Goal: Task Accomplishment & Management: Manage account settings

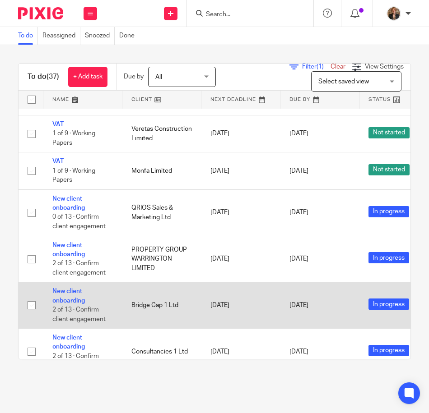
scroll to position [1114, 0]
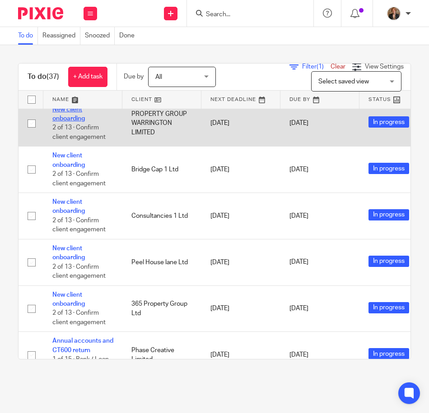
click at [65, 112] on link "New client onboarding" at bounding box center [68, 114] width 32 height 15
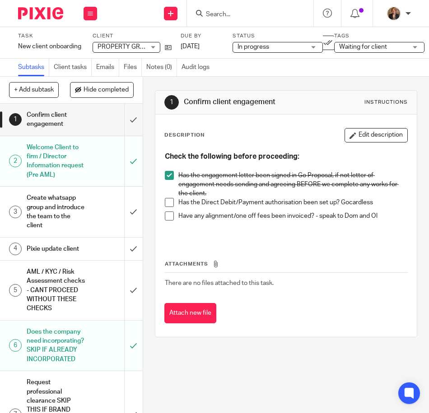
click at [37, 21] on div at bounding box center [37, 13] width 74 height 27
click at [40, 19] on img at bounding box center [40, 13] width 45 height 12
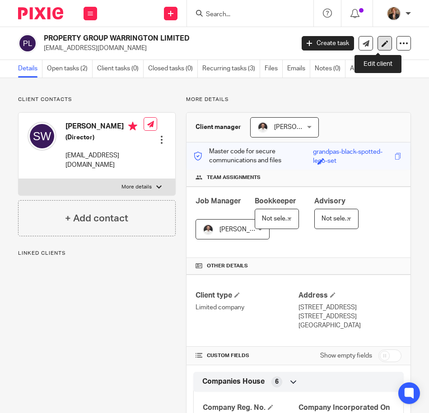
click at [377, 42] on link at bounding box center [384, 43] width 14 height 14
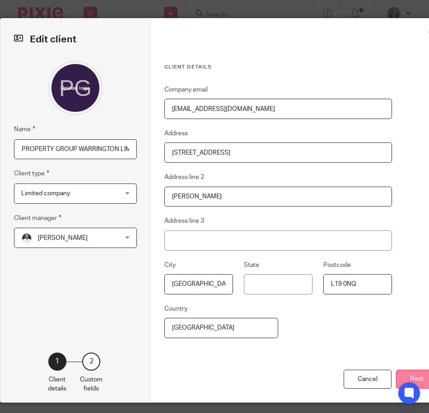
click at [406, 375] on button "Next" at bounding box center [417, 379] width 42 height 19
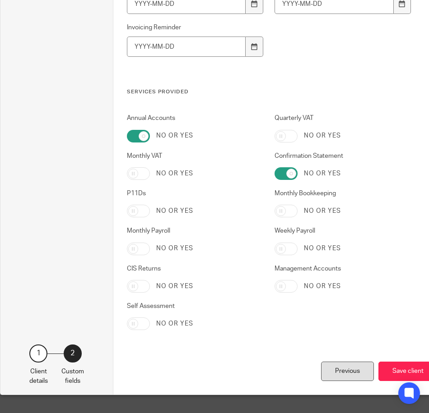
click at [345, 371] on div "Previous" at bounding box center [347, 371] width 53 height 19
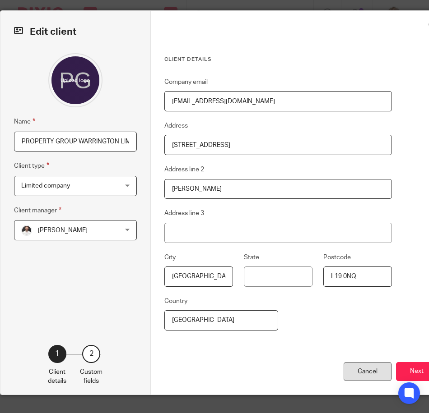
click at [360, 364] on div "Cancel" at bounding box center [367, 371] width 48 height 19
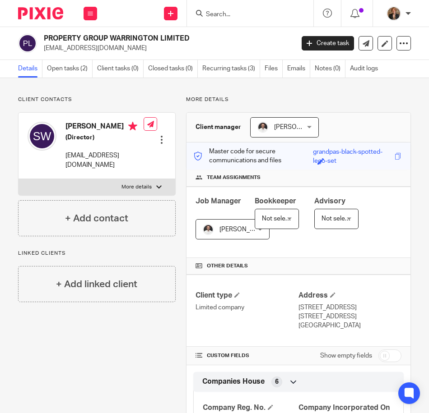
click at [162, 138] on div at bounding box center [161, 139] width 9 height 9
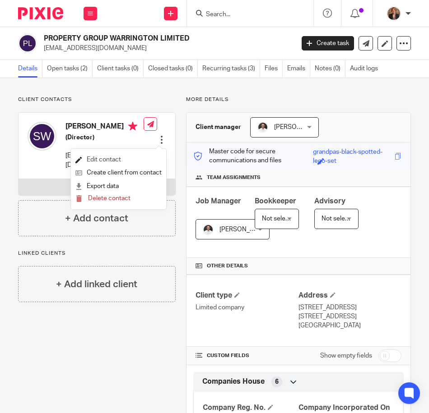
click at [118, 166] on link "Edit contact" at bounding box center [118, 159] width 86 height 13
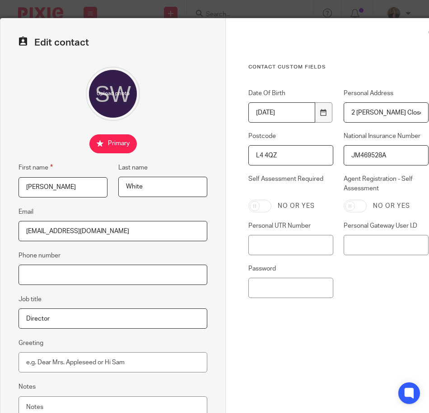
click at [166, 267] on input "Phone number" at bounding box center [113, 275] width 189 height 20
paste input "44 7949 432320"
click at [35, 277] on input "44 7949 432320" at bounding box center [113, 275] width 189 height 20
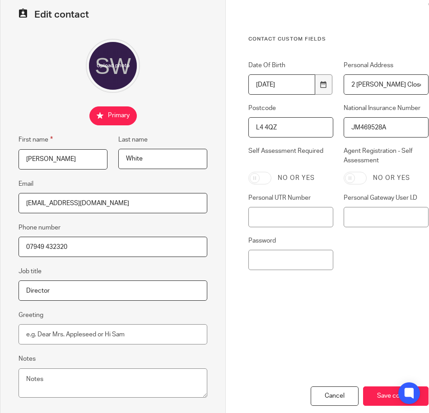
scroll to position [69, 0]
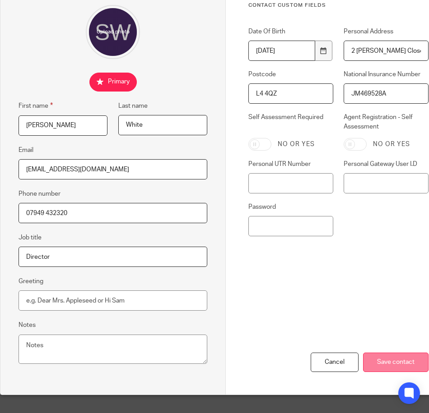
type input "07949 432320"
click at [391, 360] on input "Save contact" at bounding box center [395, 362] width 65 height 19
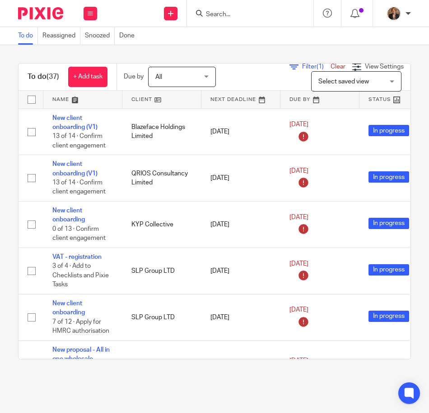
click at [70, 96] on link at bounding box center [82, 100] width 79 height 18
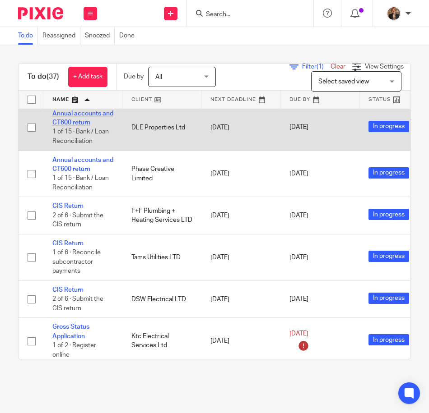
scroll to position [90, 0]
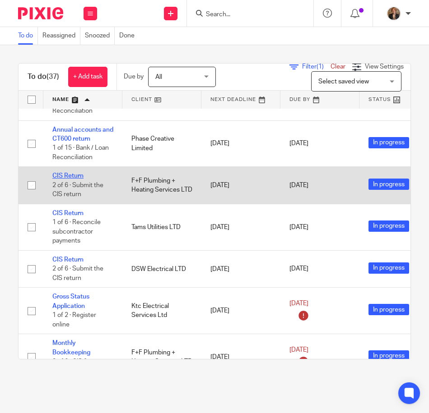
click at [63, 175] on link "CIS Return" at bounding box center [67, 176] width 31 height 6
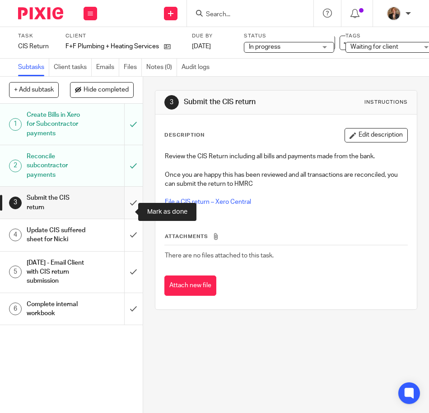
click at [121, 214] on input "submit" at bounding box center [71, 203] width 143 height 32
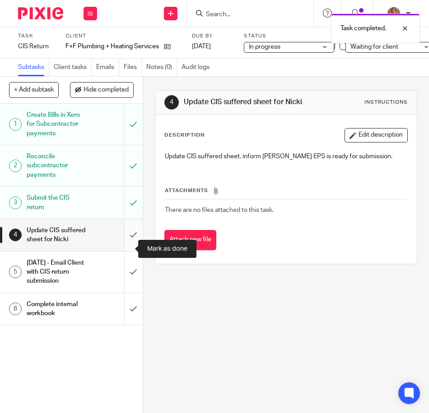
click at [122, 250] on input "submit" at bounding box center [71, 235] width 143 height 32
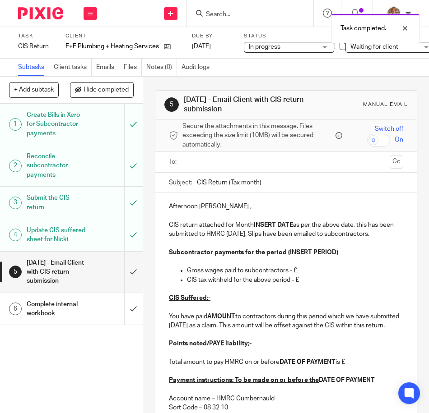
click at [207, 161] on input "text" at bounding box center [286, 162] width 200 height 10
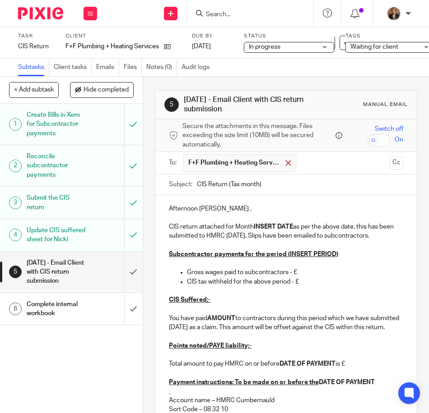
click at [290, 160] on div at bounding box center [288, 163] width 10 height 14
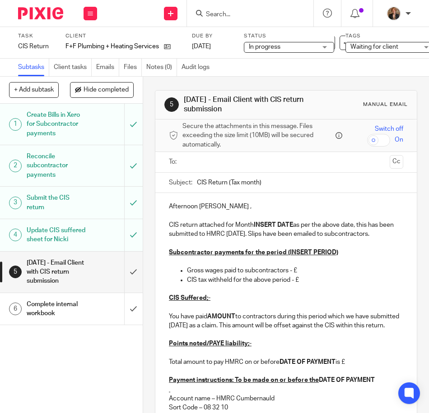
click at [281, 163] on input "text" at bounding box center [286, 162] width 200 height 10
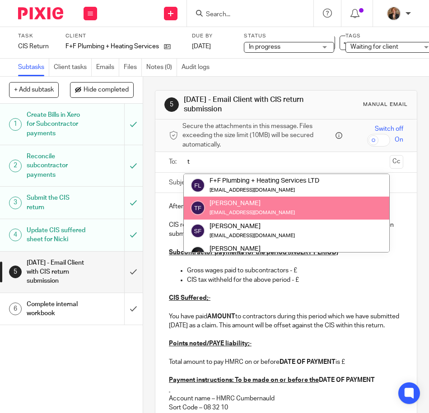
type input "t"
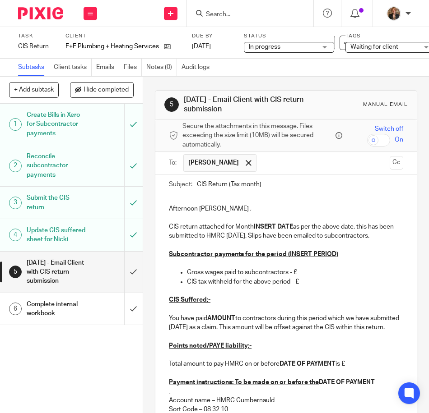
click at [265, 186] on input "CIS Return (Tax month)" at bounding box center [300, 185] width 206 height 20
type input "CIS Return Month 6 ( 06/09/2025 - 05/10/2025)"
click at [288, 223] on p "CIS return attached for Month INSERT DATE as per the above date, this has been …" at bounding box center [286, 232] width 234 height 19
drag, startPoint x: 292, startPoint y: 225, endPoint x: 254, endPoint y: 231, distance: 38.7
click at [254, 231] on p "CIS return attached for Month INSERT DATE as per the above date, this has been …" at bounding box center [286, 232] width 234 height 19
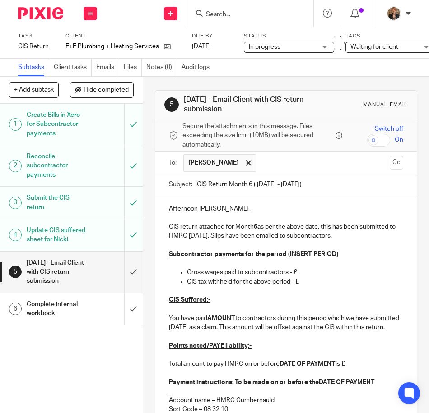
click at [369, 266] on p at bounding box center [286, 263] width 234 height 9
click at [331, 254] on u "Subcontractor payments for the period (INSERT PERIOD)" at bounding box center [253, 254] width 169 height 6
drag, startPoint x: 341, startPoint y: 255, endPoint x: 284, endPoint y: 256, distance: 56.9
click at [284, 256] on p "Subcontractor payments for the period (INSERT PERIOD)" at bounding box center [286, 254] width 234 height 9
click at [318, 268] on p "Gross wages paid to subcontractors - £" at bounding box center [295, 272] width 216 height 9
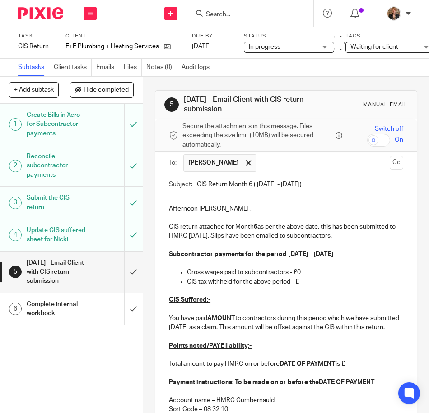
click at [309, 283] on p "CIS tax withheld for the above period - £" at bounding box center [295, 282] width 216 height 9
drag, startPoint x: 232, startPoint y: 316, endPoint x: 215, endPoint y: 318, distance: 16.3
click at [215, 318] on strong "AMOUNT" at bounding box center [221, 319] width 28 height 6
drag, startPoint x: 233, startPoint y: 319, endPoint x: 206, endPoint y: 319, distance: 27.1
click at [207, 319] on strong "AMOUNT" at bounding box center [221, 319] width 28 height 6
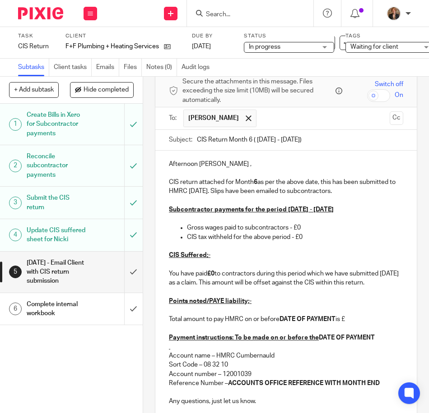
scroll to position [60, 0]
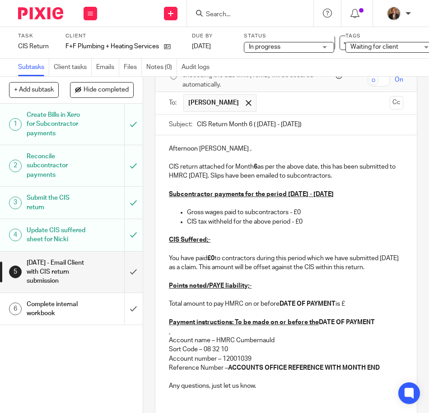
click at [183, 268] on p "You have paid £0 to contractors during this period which we have submitted toda…" at bounding box center [286, 263] width 234 height 19
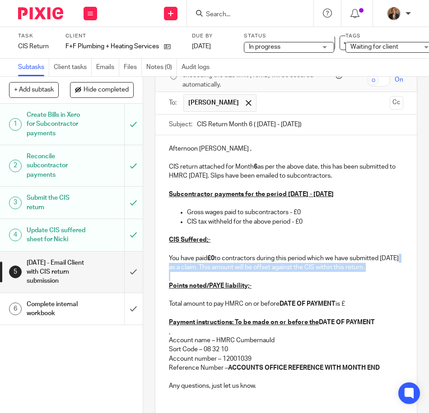
drag, startPoint x: 183, startPoint y: 268, endPoint x: 376, endPoint y: 273, distance: 192.8
click at [376, 273] on div "Afternoon Tommy , CIS return attached for Month 6 as per the above date, this h…" at bounding box center [285, 289] width 261 height 309
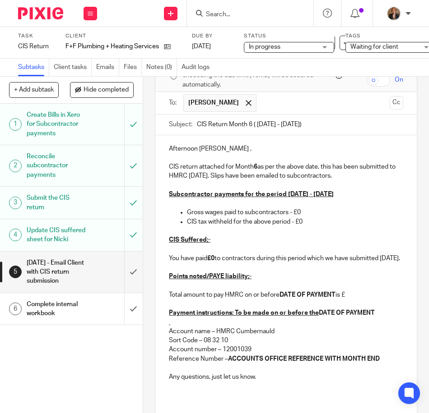
click at [273, 272] on p at bounding box center [286, 267] width 234 height 9
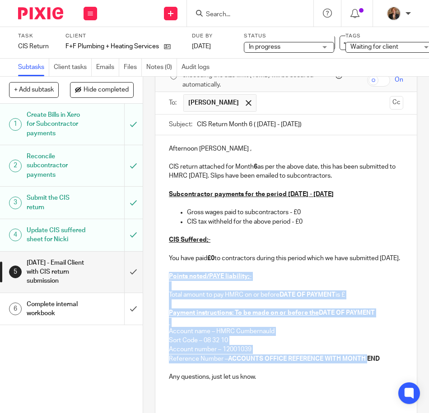
drag, startPoint x: 166, startPoint y: 286, endPoint x: 367, endPoint y: 371, distance: 217.8
click at [367, 371] on div "Afternoon Tommy , CIS return attached for Month 6 as per the above date, this h…" at bounding box center [285, 284] width 261 height 299
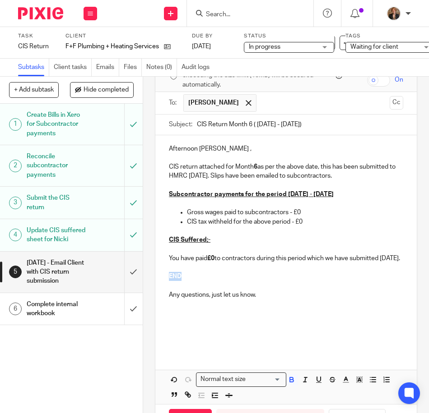
drag, startPoint x: 205, startPoint y: 286, endPoint x: 163, endPoint y: 288, distance: 42.0
click at [163, 288] on div "Afternoon Tommy , CIS return attached for Month 6 as per the above date, this h…" at bounding box center [285, 243] width 261 height 217
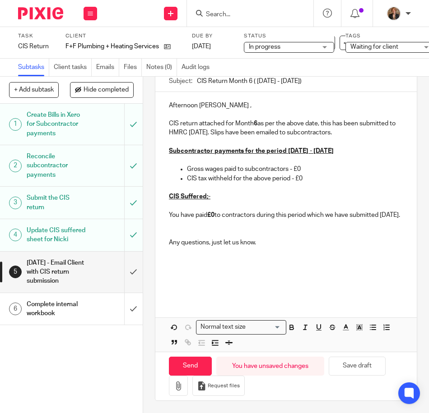
scroll to position [121, 0]
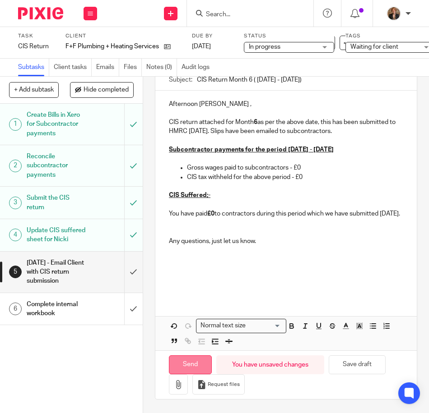
click at [191, 362] on input "Send" at bounding box center [190, 365] width 43 height 19
type input "Sent"
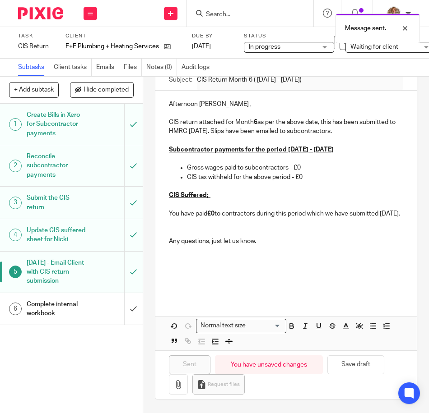
click at [71, 321] on h1 "Complete internal workbook" at bounding box center [56, 309] width 59 height 23
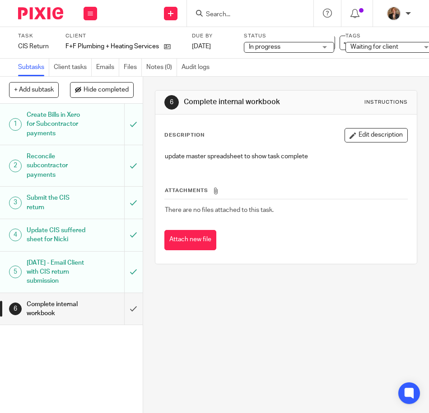
click at [122, 325] on input "submit" at bounding box center [71, 309] width 143 height 32
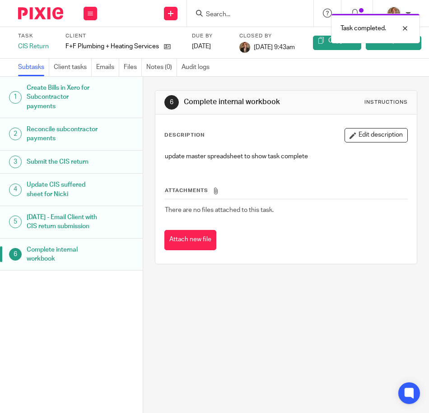
click at [42, 9] on img at bounding box center [40, 13] width 45 height 12
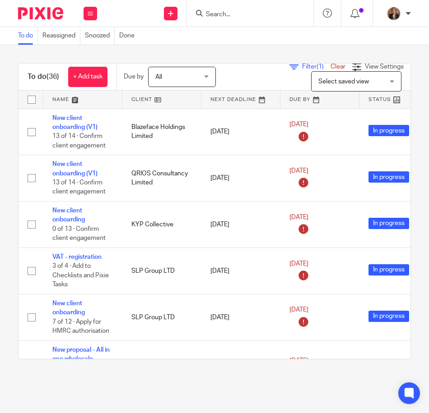
click at [79, 98] on link at bounding box center [82, 100] width 79 height 18
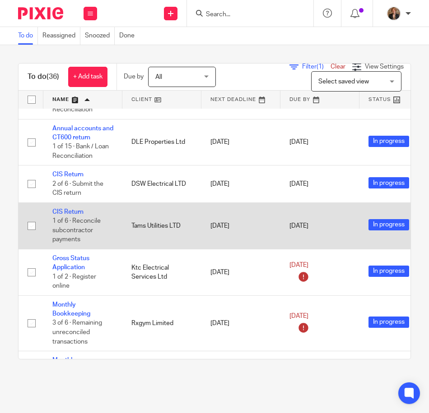
scroll to position [90, 0]
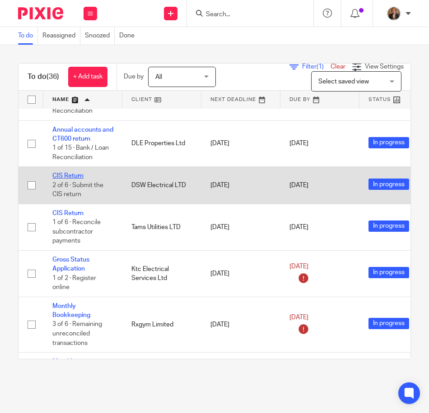
click at [62, 176] on link "CIS Return" at bounding box center [67, 176] width 31 height 6
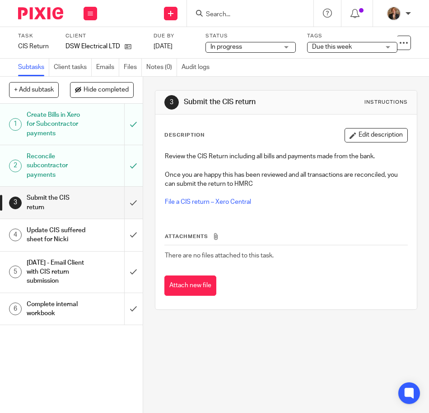
click at [79, 247] on h1 "Update CIS suffered sheet for Nicki" at bounding box center [56, 235] width 59 height 23
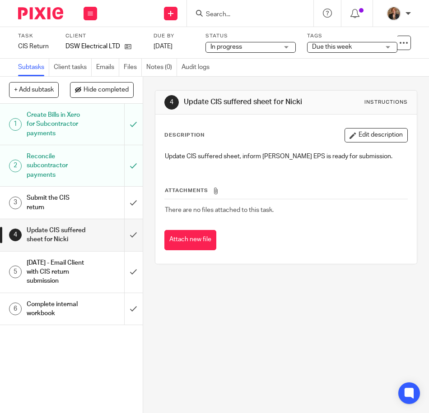
click at [88, 288] on div "[DATE] - Email Client with CIS return submission" at bounding box center [71, 272] width 88 height 32
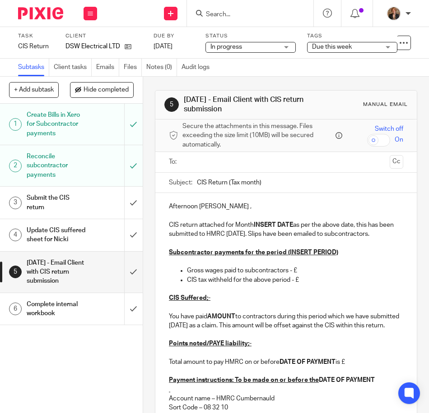
click at [263, 181] on input "CIS Return (Tax month)" at bounding box center [300, 183] width 206 height 20
type input "CIS Return Month 6 ([DATE] - [DATE])"
click at [291, 224] on strong "INSERT DATE" at bounding box center [273, 225] width 39 height 6
click at [302, 275] on p "Gross wages paid to subcontractors - £" at bounding box center [295, 270] width 216 height 9
click at [302, 285] on p "CIS tax withheld for the above period - £" at bounding box center [295, 280] width 216 height 9
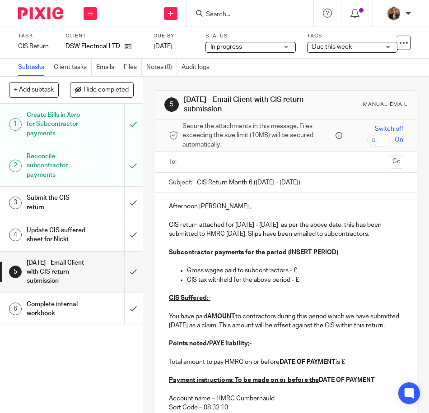
click at [310, 275] on p "Gross wages paid to subcontractors - £" at bounding box center [295, 270] width 216 height 9
click at [307, 294] on p at bounding box center [286, 289] width 234 height 9
click at [307, 275] on p "Gross wages paid to subcontractors - £4,232.50" at bounding box center [295, 270] width 216 height 9
click at [302, 285] on p "CIS tax withheld for the above period - £" at bounding box center [295, 280] width 216 height 9
click at [259, 303] on p "CIS Suffered;-" at bounding box center [286, 298] width 234 height 9
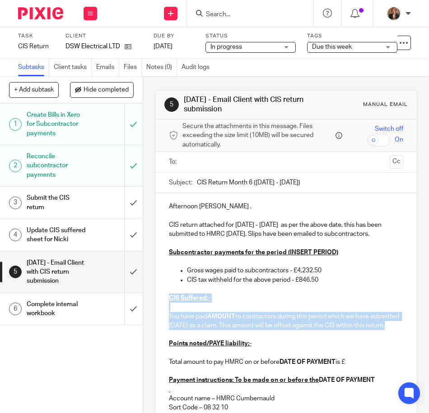
drag, startPoint x: 198, startPoint y: 348, endPoint x: 155, endPoint y: 304, distance: 61.9
click at [155, 304] on div "Afternoon Dean , CIS return attached for 06/09/2025 - 05/10/2025 as per the abo…" at bounding box center [285, 347] width 261 height 309
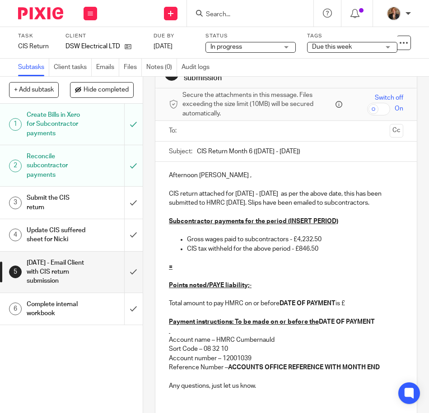
scroll to position [90, 0]
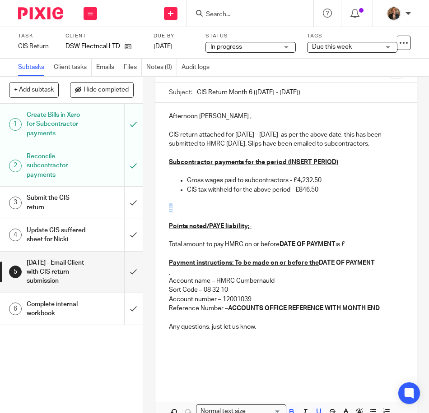
drag, startPoint x: 186, startPoint y: 219, endPoint x: 162, endPoint y: 216, distance: 24.6
click at [162, 216] on div "Afternoon Dean , CIS return attached for 06/09/2025 - 05/10/2025 as per the abo…" at bounding box center [285, 243] width 261 height 281
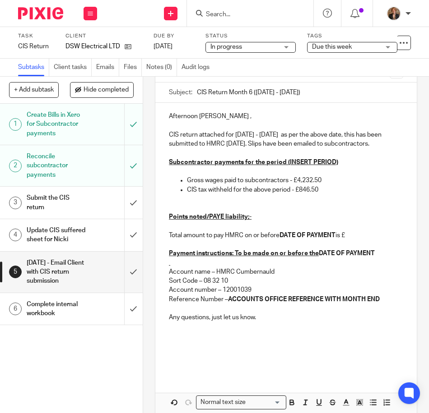
click at [333, 239] on strong "DATE OF PAYMENT" at bounding box center [307, 235] width 56 height 6
drag, startPoint x: 333, startPoint y: 245, endPoint x: 276, endPoint y: 246, distance: 56.9
click at [276, 240] on p "Total amount to pay HMRC on or before DATE OF PAYMENT is £" at bounding box center [286, 235] width 234 height 9
click at [275, 240] on p "Total amount to pay HMRC on or before22/10/2025 is £" at bounding box center [286, 235] width 234 height 9
click at [276, 231] on p at bounding box center [286, 226] width 234 height 9
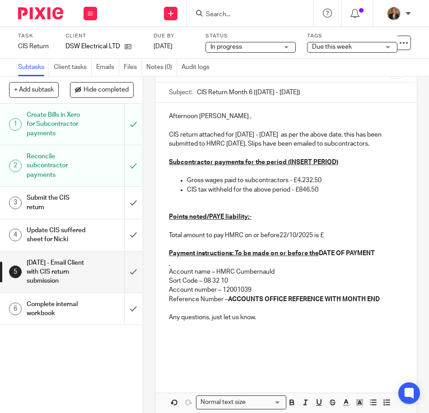
click at [280, 240] on p "Total amount to pay HMRC on or before22/10/2025 is £" at bounding box center [286, 235] width 234 height 9
click at [277, 240] on p "Total amount to pay HMRC on or before22/10/2025 is £" at bounding box center [286, 235] width 234 height 9
click at [341, 240] on p "Total amount to pay HMRC on or before 22/10/2025 is £" at bounding box center [286, 235] width 234 height 9
click at [311, 286] on p "Sort Code – 08 32 10" at bounding box center [286, 281] width 234 height 9
click at [350, 240] on p "Total amount to pay HMRC on or before 22/10/2025 is £847.50" at bounding box center [286, 235] width 234 height 9
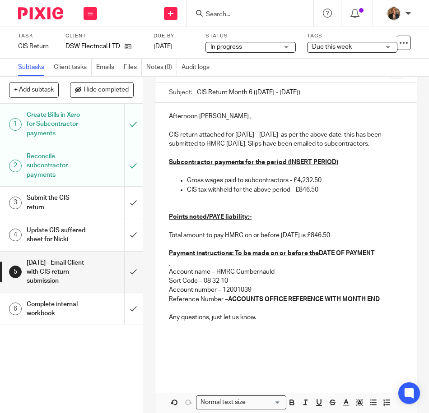
click at [300, 277] on p "Account name – HMRC Cumbernauld" at bounding box center [286, 272] width 234 height 9
drag, startPoint x: 379, startPoint y: 309, endPoint x: 226, endPoint y: 310, distance: 153.0
click at [226, 304] on p "Reference Number – ACCOUNTS OFFICE REFERENCE WITH MONTH END" at bounding box center [286, 299] width 234 height 9
click at [245, 304] on p "Reference Number –" at bounding box center [286, 299] width 234 height 9
click at [266, 332] on p at bounding box center [286, 327] width 234 height 9
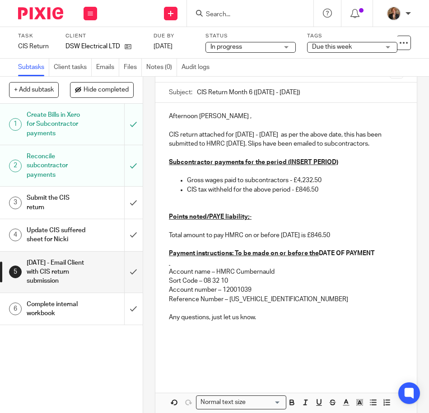
click at [264, 322] on p "Any questions, just let us know." at bounding box center [286, 317] width 234 height 9
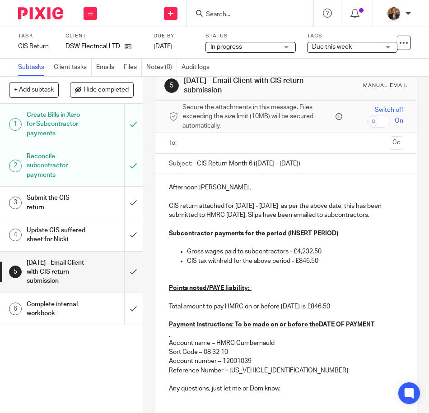
scroll to position [0, 0]
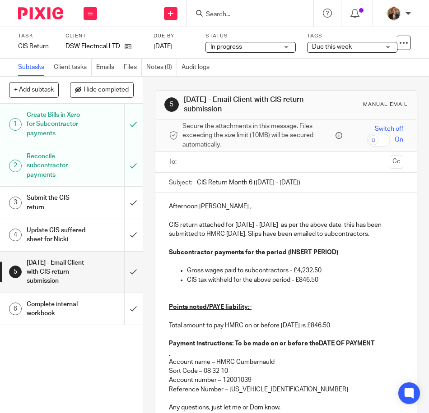
click at [262, 160] on input "text" at bounding box center [286, 162] width 200 height 10
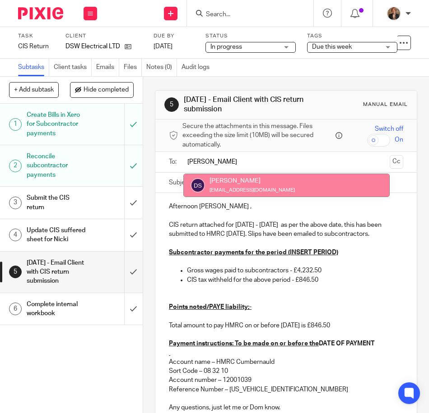
type input "dean"
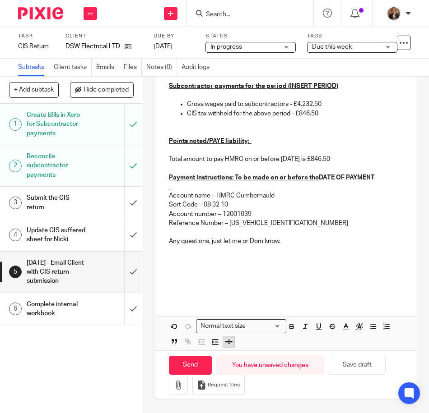
scroll to position [178, 0]
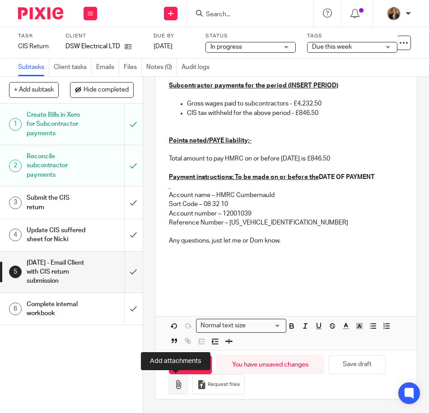
click at [174, 390] on button "button" at bounding box center [178, 385] width 19 height 20
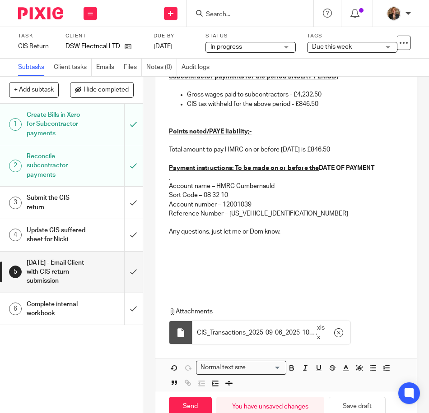
click at [349, 246] on p at bounding box center [286, 241] width 234 height 9
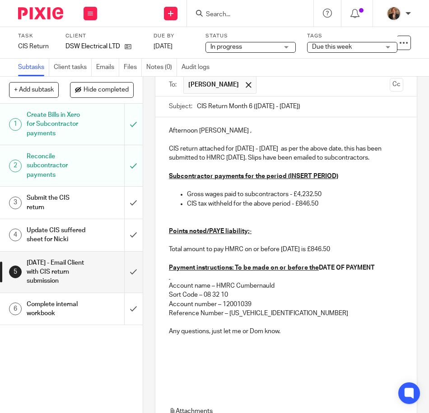
scroll to position [121, 0]
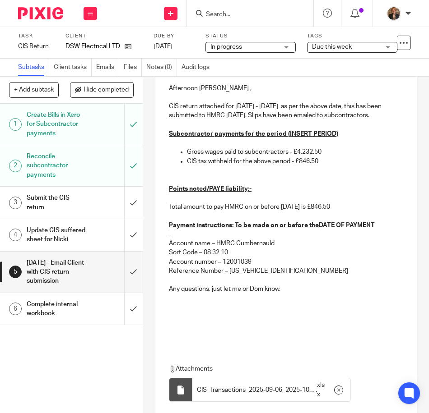
click at [279, 276] on p "Reference Number – 120PB003839282606" at bounding box center [286, 271] width 234 height 9
drag, startPoint x: 281, startPoint y: 280, endPoint x: 226, endPoint y: 282, distance: 55.6
click at [226, 276] on p "Reference Number – 120PB003839282606" at bounding box center [286, 271] width 234 height 9
drag, startPoint x: 226, startPoint y: 282, endPoint x: 273, endPoint y: 319, distance: 60.1
click at [273, 312] on p at bounding box center [286, 307] width 234 height 9
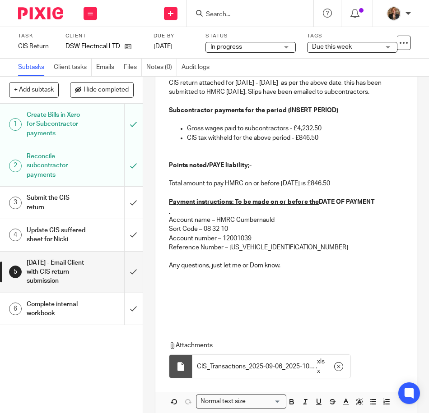
scroll to position [150, 0]
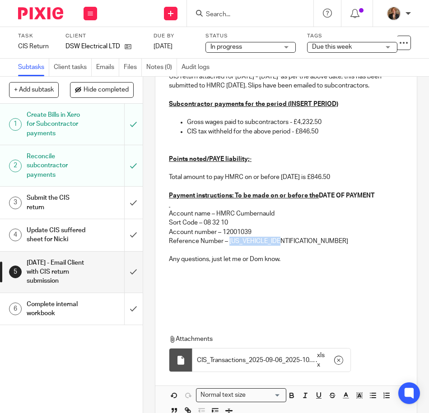
drag, startPoint x: 225, startPoint y: 252, endPoint x: 280, endPoint y: 253, distance: 55.1
click at [280, 246] on p "Reference Number – 120PB003839282606" at bounding box center [286, 241] width 234 height 9
click at [358, 398] on polyline "button" at bounding box center [359, 396] width 3 height 4
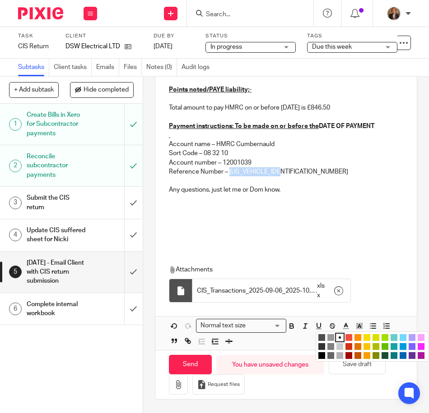
scroll to position [236, 0]
click at [364, 334] on li "color:#FCDC00" at bounding box center [366, 337] width 7 height 7
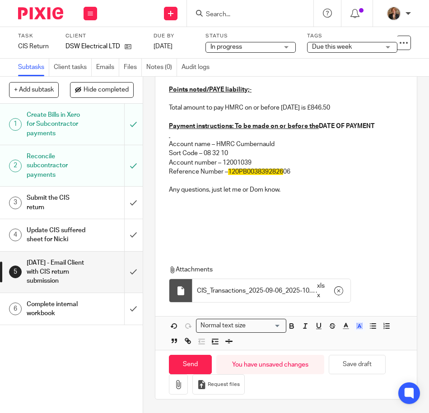
click at [367, 238] on p at bounding box center [286, 236] width 234 height 9
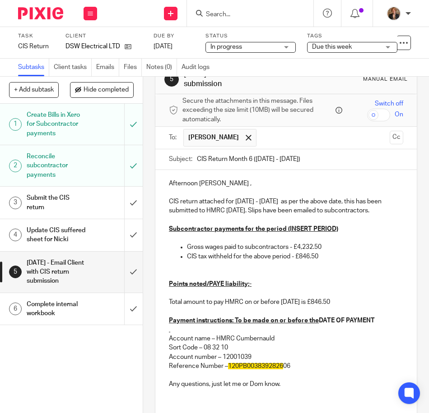
scroll to position [0, 0]
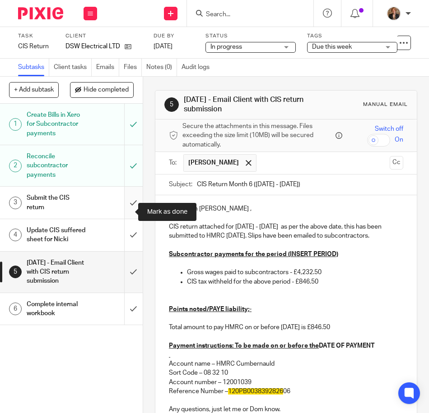
click at [122, 213] on input "submit" at bounding box center [71, 203] width 143 height 32
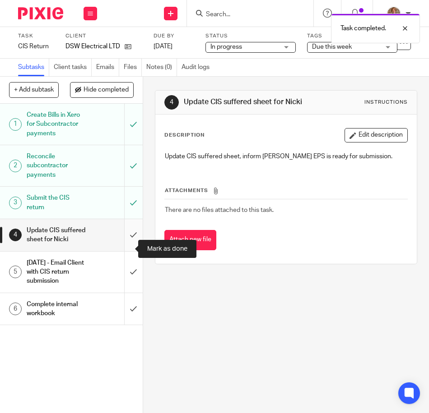
click at [126, 249] on input "submit" at bounding box center [71, 235] width 143 height 32
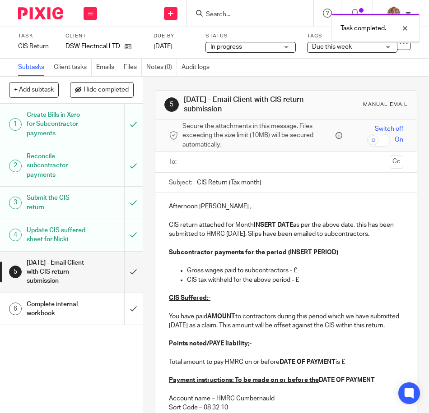
click at [63, 288] on h1 "[DATE] - Email Client with CIS return submission" at bounding box center [56, 272] width 59 height 32
click at [226, 166] on input "text" at bounding box center [286, 162] width 200 height 10
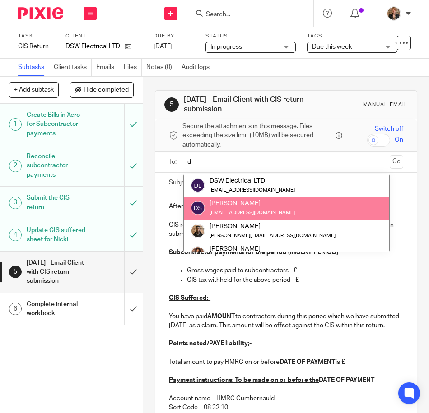
type input "d"
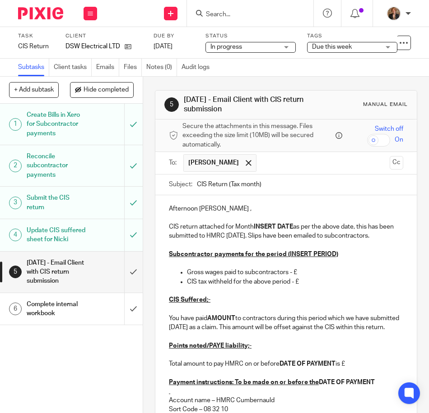
drag, startPoint x: 262, startPoint y: 186, endPoint x: 224, endPoint y: 190, distance: 38.2
click at [224, 190] on input "CIS Return (Tax month)" at bounding box center [300, 185] width 206 height 20
type input "CIS Return 6 (06/09/2025 - 05/10/2025)"
drag, startPoint x: 291, startPoint y: 229, endPoint x: 252, endPoint y: 232, distance: 39.3
click at [252, 232] on p "CIS return attached for Month INSERT DATE as per the above date, this has been …" at bounding box center [286, 232] width 234 height 19
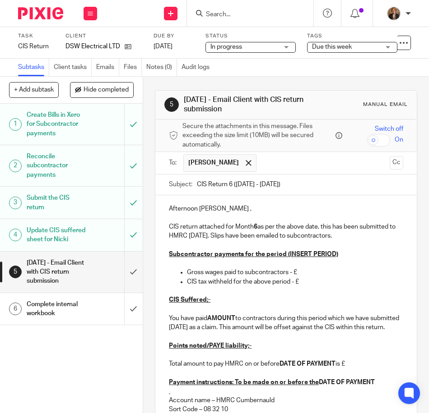
click at [389, 290] on p at bounding box center [286, 291] width 234 height 9
click at [300, 273] on p "Gross wages paid to subcontractors - £" at bounding box center [295, 272] width 216 height 9
click at [324, 280] on p "CIS tax withheld for the above period - £" at bounding box center [295, 282] width 216 height 9
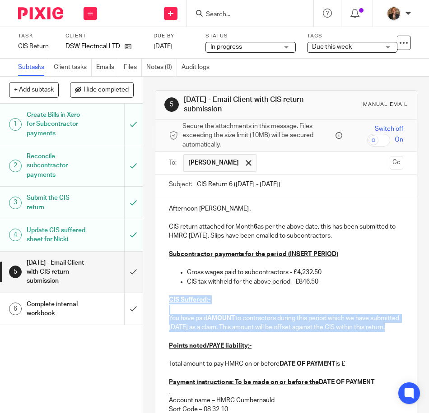
drag, startPoint x: 212, startPoint y: 339, endPoint x: 153, endPoint y: 301, distance: 70.4
click at [155, 301] on div "Afternoon Dean , CIS return attached for Month 6 as per the above date, this ha…" at bounding box center [285, 349] width 261 height 309
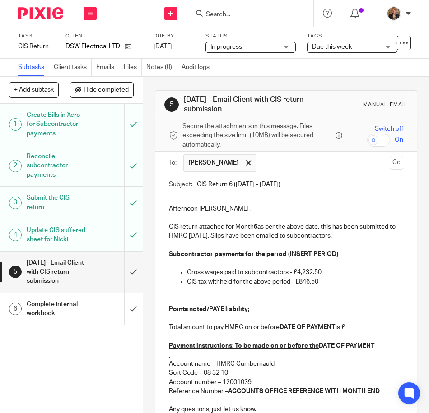
click at [176, 303] on p at bounding box center [286, 300] width 234 height 9
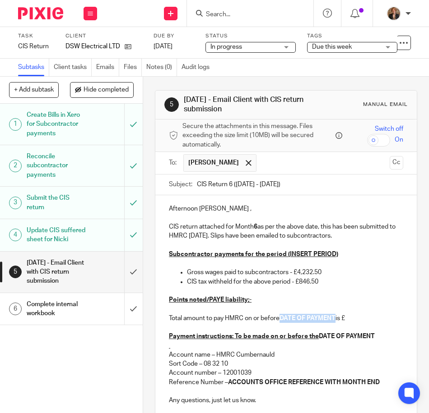
drag, startPoint x: 333, startPoint y: 320, endPoint x: 278, endPoint y: 322, distance: 54.7
click at [278, 322] on p "Total amount to pay HMRC on or before DATE OF PAYMENT is £" at bounding box center [286, 318] width 234 height 9
click at [345, 320] on p "Total amount to pay HMRC on or before 22/10/2025 is £" at bounding box center [286, 318] width 234 height 9
click at [311, 349] on p at bounding box center [286, 346] width 234 height 9
drag, startPoint x: 376, startPoint y: 335, endPoint x: 348, endPoint y: 348, distance: 30.1
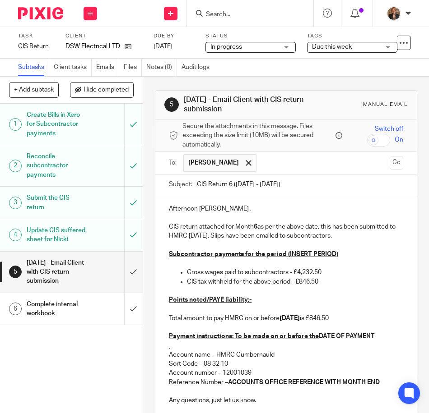
click at [339, 349] on p at bounding box center [286, 346] width 234 height 9
drag, startPoint x: 374, startPoint y: 338, endPoint x: 318, endPoint y: 338, distance: 56.0
click at [318, 338] on p "Payment instructions: To be made on or before the DATE OF PAYMENT" at bounding box center [286, 336] width 234 height 9
click at [380, 300] on p "Points noted/PAYE liability;-" at bounding box center [286, 300] width 234 height 9
drag, startPoint x: 359, startPoint y: 337, endPoint x: 233, endPoint y: 338, distance: 125.9
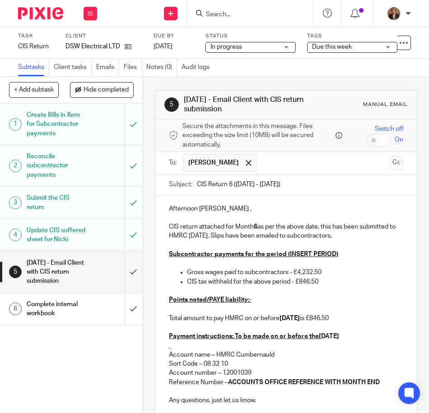
click at [233, 338] on p "Payment instructions: To be made on or before the 22/10/2025" at bounding box center [286, 336] width 234 height 9
click at [373, 385] on strong "ACCOUNTS OFFICE REFERENCE WITH MONTH END" at bounding box center [304, 383] width 152 height 6
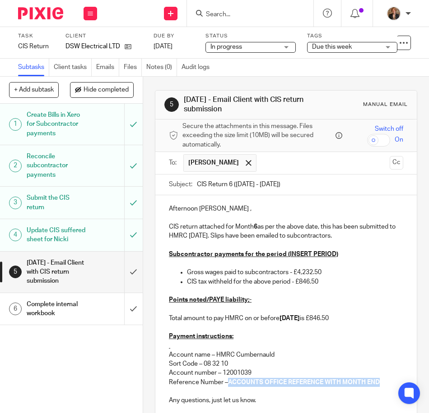
drag, startPoint x: 381, startPoint y: 384, endPoint x: 225, endPoint y: 384, distance: 155.3
click at [225, 384] on p "Reference Number – ACCOUNTS OFFICE REFERENCE WITH MONTH END" at bounding box center [286, 382] width 234 height 9
click at [229, 385] on p "Reference Number –" at bounding box center [286, 382] width 234 height 9
click at [282, 386] on p "Reference Number – 120PB003839282606" at bounding box center [286, 382] width 234 height 9
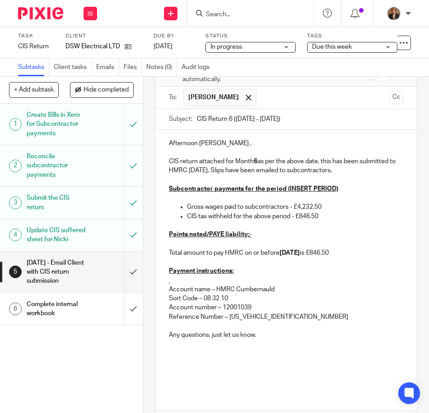
scroll to position [160, 0]
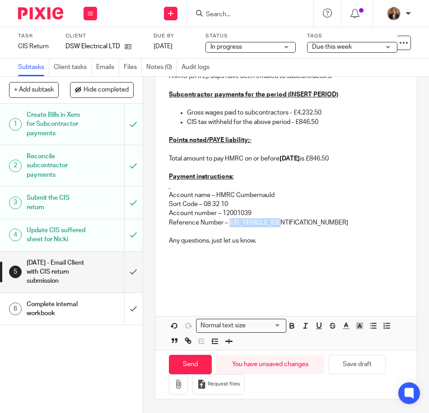
drag, startPoint x: 280, startPoint y: 226, endPoint x: 229, endPoint y: 223, distance: 50.6
click at [228, 223] on p "Reference Number – 120PB003839282606" at bounding box center [286, 222] width 234 height 9
click at [358, 322] on icon "button" at bounding box center [359, 326] width 8 height 8
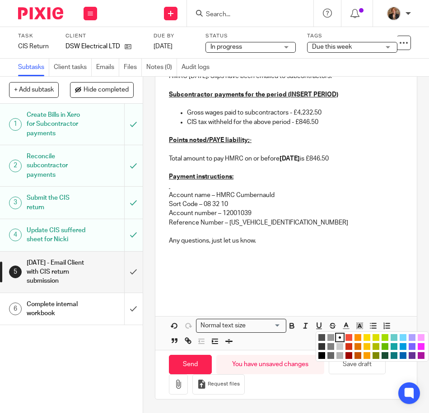
click at [363, 339] on li "color:#FCDC00" at bounding box center [366, 337] width 7 height 7
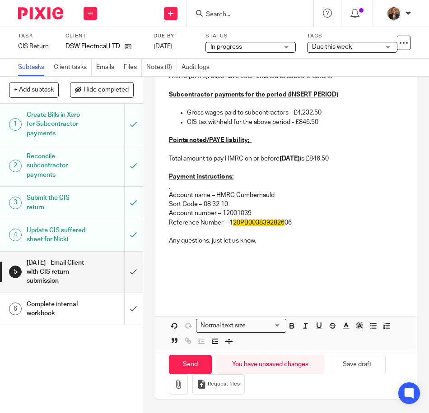
click at [373, 212] on p "Account number – 12001039" at bounding box center [286, 213] width 234 height 9
drag, startPoint x: 225, startPoint y: 224, endPoint x: 246, endPoint y: 225, distance: 20.8
click at [246, 225] on p "Reference Number – 1 20PB0038392826 06" at bounding box center [286, 222] width 234 height 9
click at [360, 324] on icon "button" at bounding box center [359, 326] width 8 height 8
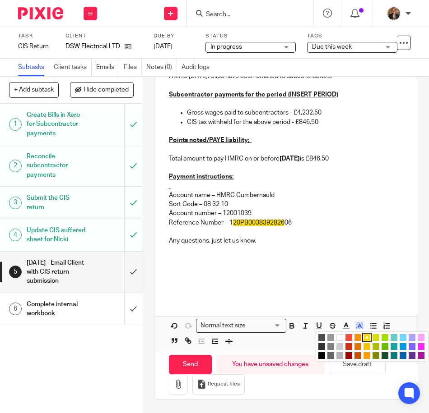
click at [366, 340] on li "color:#FCDC00" at bounding box center [366, 337] width 7 height 7
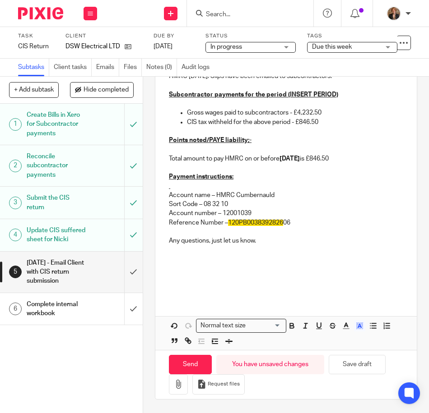
click at [351, 258] on p at bounding box center [286, 259] width 234 height 9
click at [241, 282] on p at bounding box center [286, 277] width 234 height 9
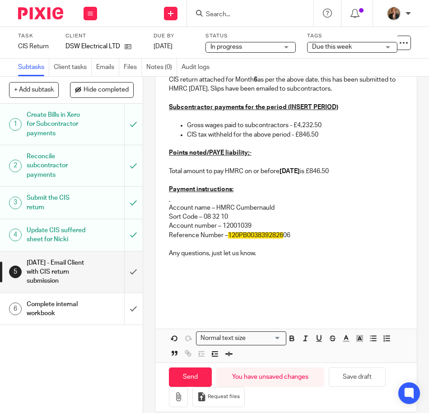
scroll to position [150, 0]
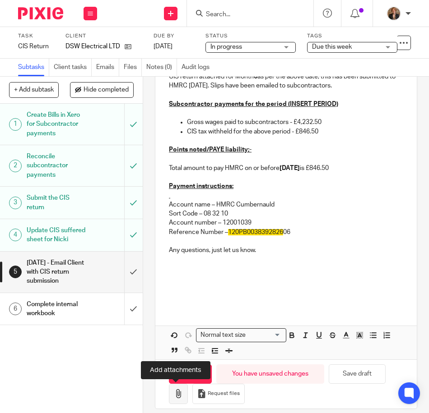
click at [178, 399] on button "button" at bounding box center [178, 394] width 19 height 20
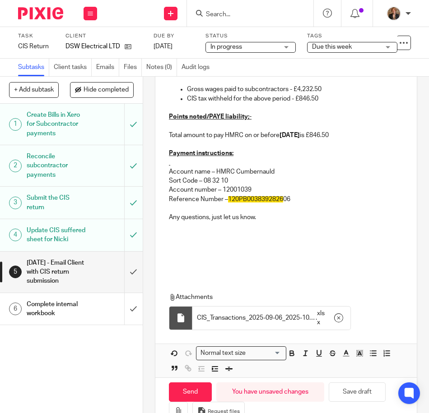
scroll to position [211, 0]
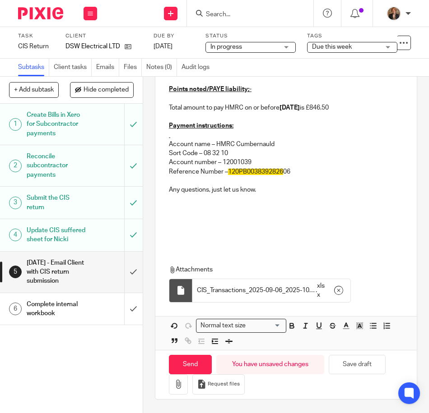
drag, startPoint x: 313, startPoint y: 183, endPoint x: 298, endPoint y: 190, distance: 16.4
click at [313, 183] on p at bounding box center [286, 180] width 234 height 9
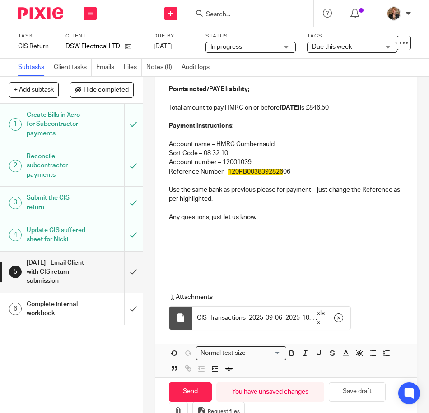
click at [292, 228] on p at bounding box center [286, 226] width 234 height 9
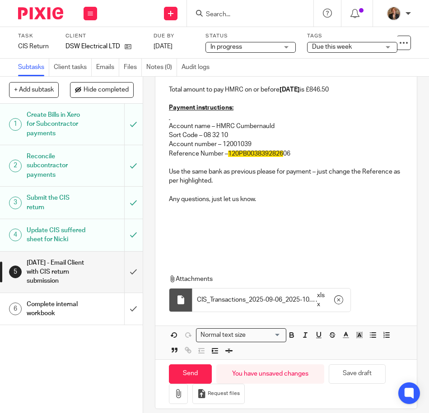
scroll to position [238, 0]
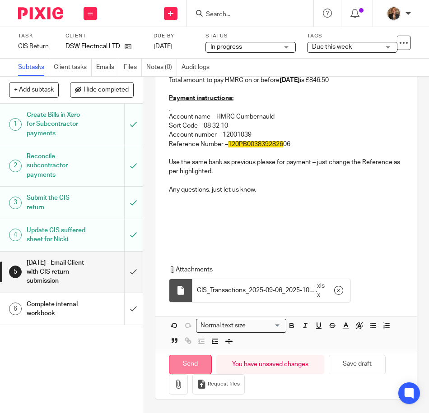
click at [196, 362] on input "Send" at bounding box center [190, 364] width 43 height 19
type input "Sent"
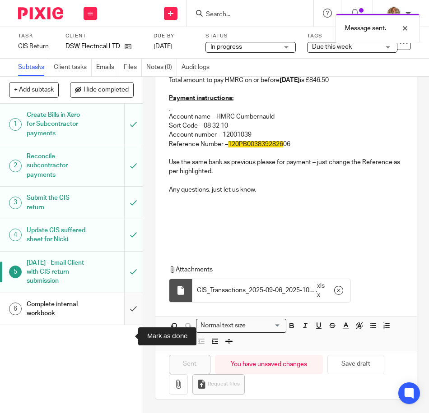
click at [128, 325] on input "submit" at bounding box center [71, 309] width 143 height 32
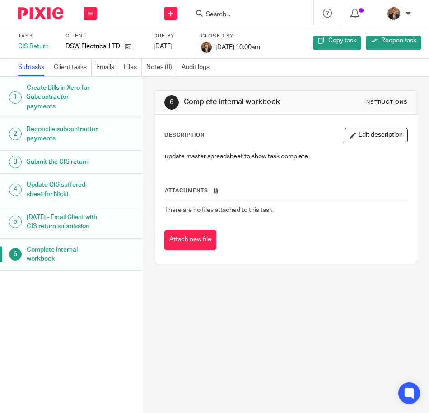
click at [37, 17] on img at bounding box center [40, 13] width 45 height 12
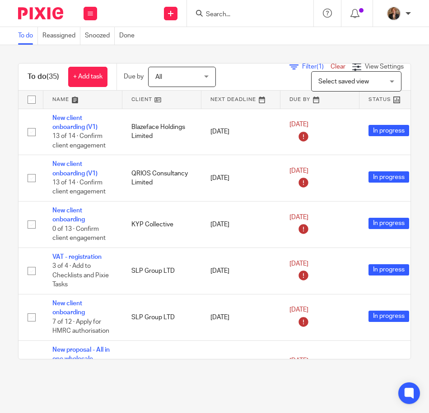
click at [70, 102] on link at bounding box center [82, 100] width 79 height 18
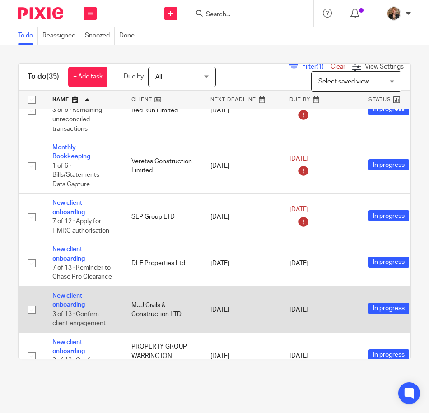
scroll to position [511, 0]
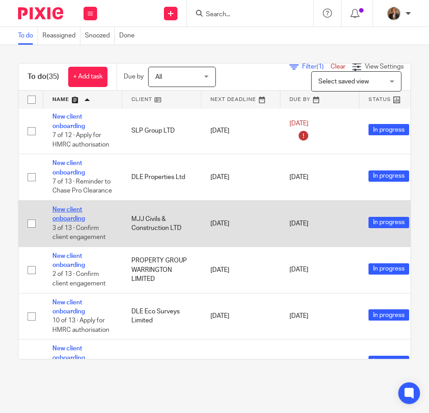
click at [78, 212] on link "New client onboarding" at bounding box center [68, 214] width 32 height 15
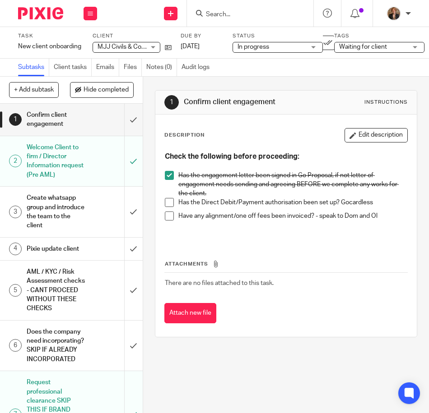
click at [84, 210] on div "Create whatsapp group and introduce the team to the client" at bounding box center [71, 211] width 88 height 41
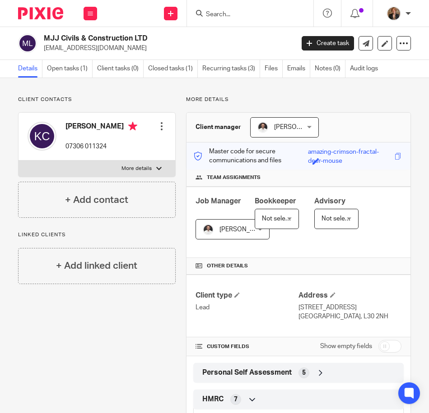
click at [147, 167] on p "More details" at bounding box center [136, 168] width 30 height 7
click at [19, 161] on input "More details" at bounding box center [18, 160] width 0 height 0
checkbox input "true"
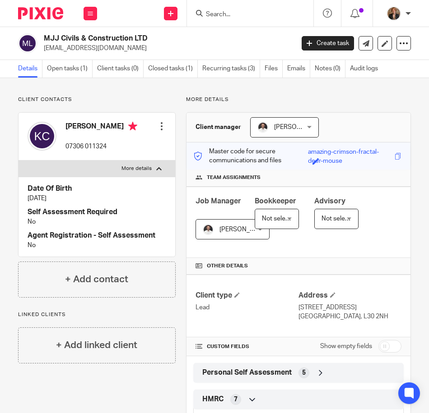
click at [157, 125] on div at bounding box center [161, 126] width 9 height 9
click at [122, 143] on link "Edit contact" at bounding box center [118, 146] width 86 height 13
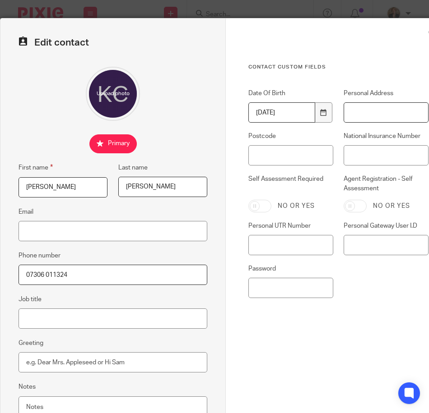
click at [382, 114] on input "Personal Address" at bounding box center [385, 112] width 85 height 20
type input "[STREET_ADDRESS]"
type input "[EMAIL_ADDRESS][DOMAIN_NAME]"
type input "L30 2NH"
click at [371, 311] on div "Contact Custom fields Date Of Birth [DEMOGRAPHIC_DATA] Personal Address [STREET…" at bounding box center [338, 212] width 180 height 297
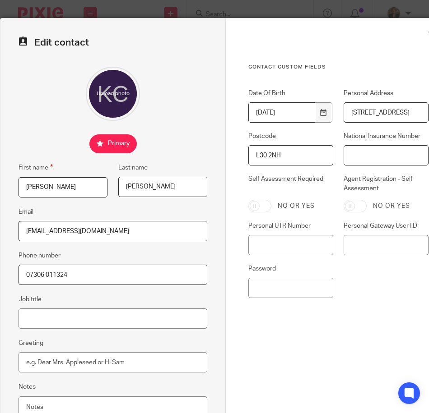
click at [365, 153] on input "National Insurance Number" at bounding box center [385, 155] width 85 height 20
type input "JN146372A"
click at [376, 321] on div "Contact Custom fields Date Of Birth [DEMOGRAPHIC_DATA] Personal Address [STREET…" at bounding box center [338, 212] width 180 height 297
click at [278, 240] on input "Personal UTR Number" at bounding box center [290, 245] width 85 height 20
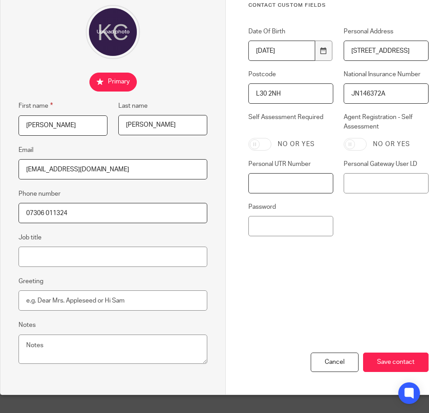
scroll to position [69, 0]
click at [383, 356] on input "Save contact" at bounding box center [395, 362] width 65 height 19
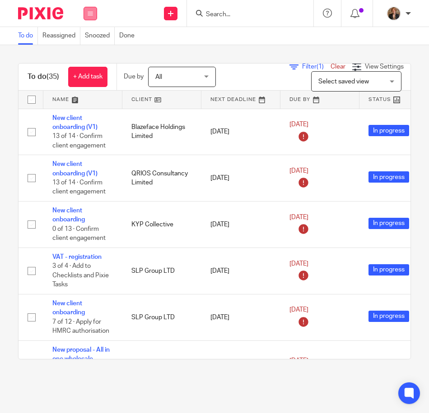
click at [86, 11] on button at bounding box center [91, 14] width 14 height 14
click at [93, 66] on link "Clients" at bounding box center [88, 68] width 20 height 6
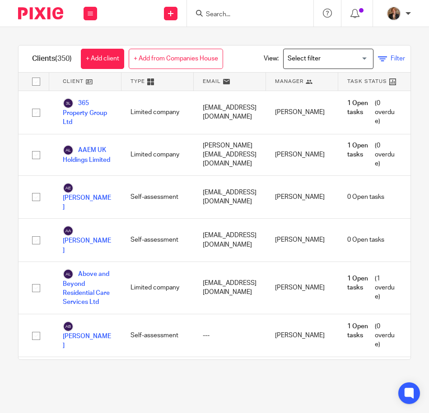
click at [387, 59] on icon at bounding box center [382, 59] width 9 height 9
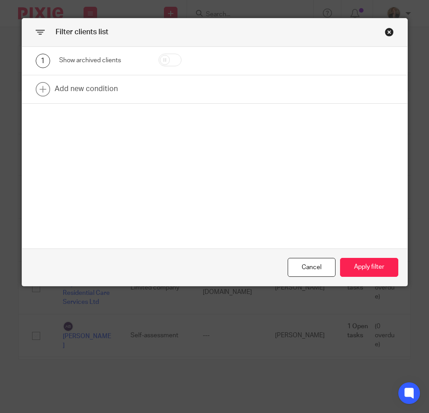
click at [158, 60] on input "checkbox" at bounding box center [169, 60] width 23 height 13
checkbox input "true"
click at [360, 270] on button "Apply filter" at bounding box center [369, 267] width 58 height 19
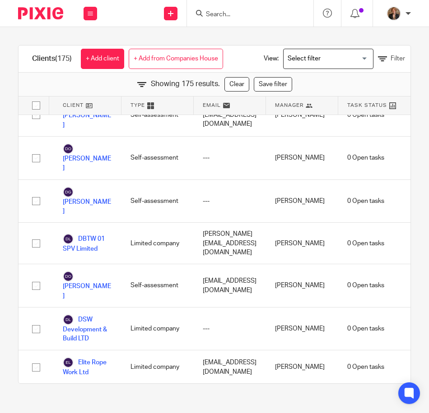
scroll to position [1324, 0]
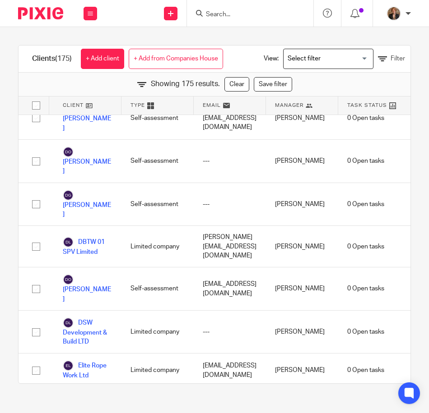
click at [84, 395] on link "Elixir Civils & Construction Ltd" at bounding box center [88, 409] width 50 height 29
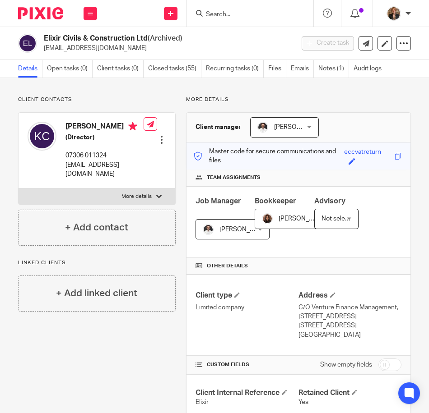
click at [155, 193] on label "More details" at bounding box center [97, 197] width 157 height 16
click at [19, 189] on input "More details" at bounding box center [18, 188] width 0 height 0
checkbox input "true"
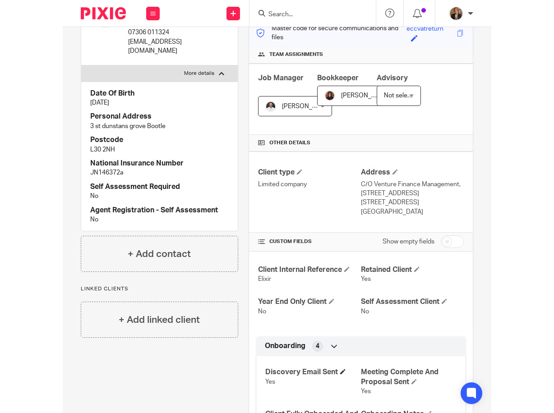
scroll to position [19, 0]
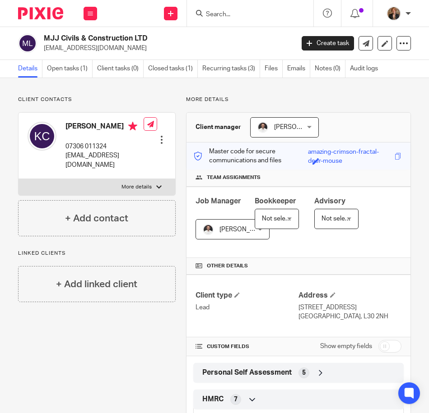
click at [159, 140] on div at bounding box center [161, 139] width 9 height 9
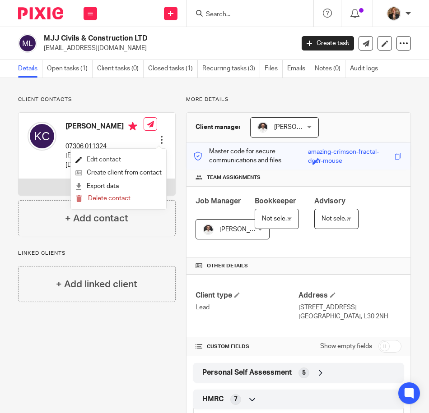
click at [139, 159] on link "Edit contact" at bounding box center [118, 159] width 86 height 13
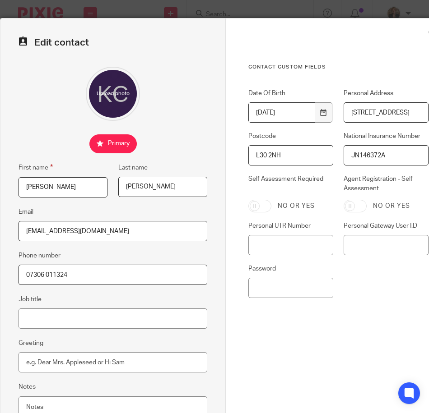
drag, startPoint x: 153, startPoint y: 228, endPoint x: -2, endPoint y: 142, distance: 177.2
click at [0, 142] on html "Work Email Clients Team Reports Work Email Clients Team Reports Settings Send n…" at bounding box center [214, 206] width 429 height 413
paste input "[EMAIL_ADDRESS][DOMAIN_NAME]"
type input "[EMAIL_ADDRESS][DOMAIN_NAME]"
drag, startPoint x: 197, startPoint y: 97, endPoint x: 198, endPoint y: 90, distance: 7.2
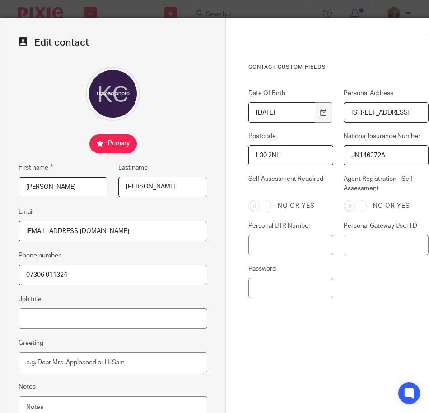
click at [197, 92] on div at bounding box center [113, 94] width 189 height 54
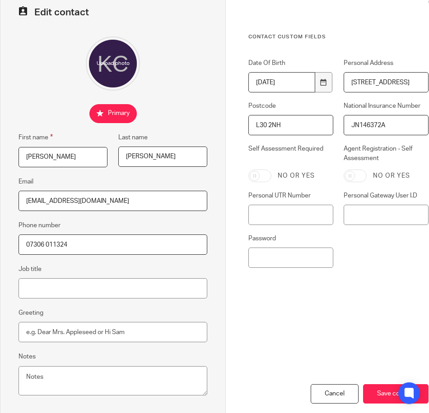
scroll to position [69, 0]
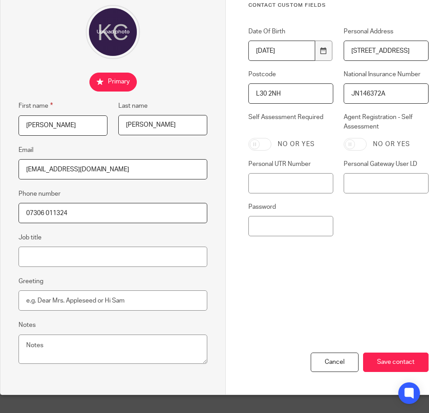
click at [392, 371] on div "Cancel Save contact" at bounding box center [338, 347] width 180 height 96
click at [396, 353] on input "Save contact" at bounding box center [395, 362] width 65 height 19
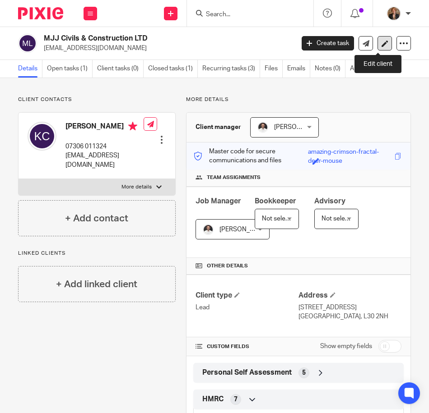
click at [381, 44] on icon at bounding box center [384, 43] width 7 height 7
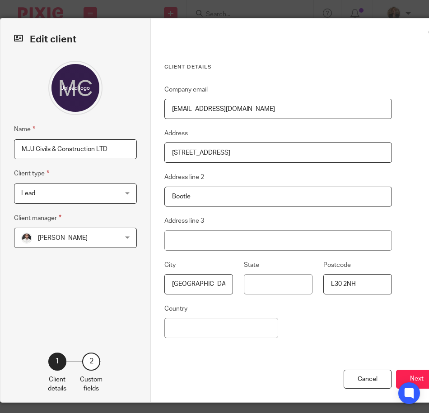
drag, startPoint x: 267, startPoint y: 158, endPoint x: 132, endPoint y: 153, distance: 135.1
click at [132, 153] on div "Edit client Name MJJ Civils & Construction LTD Client type Lead Lead Limited co…" at bounding box center [225, 211] width 450 height 384
type input "55 Glenwyllin Road"
click at [358, 286] on input "L30 2NH" at bounding box center [357, 284] width 69 height 20
type input "L22 4RN"
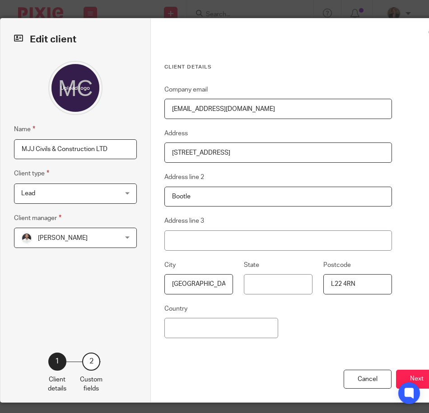
drag, startPoint x: 267, startPoint y: 380, endPoint x: 336, endPoint y: 376, distance: 69.6
click at [267, 380] on div "Cancel Next" at bounding box center [300, 386] width 273 height 33
drag, startPoint x: 258, startPoint y: 195, endPoint x: 7, endPoint y: 191, distance: 251.0
click at [30, 195] on div "Edit client Name MJJ Civils & Construction LTD Client type Lead Lead Limited co…" at bounding box center [225, 211] width 450 height 384
click at [408, 374] on button "Next" at bounding box center [417, 379] width 42 height 19
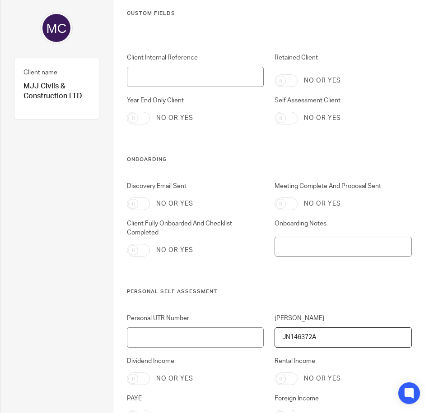
scroll to position [60, 0]
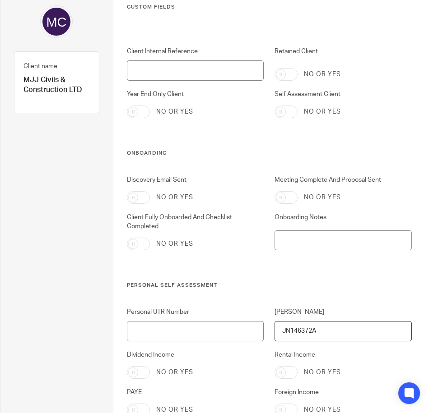
drag, startPoint x: 143, startPoint y: 111, endPoint x: 301, endPoint y: 188, distance: 175.4
click at [143, 111] on input "Year End Only Client" at bounding box center [138, 112] width 23 height 13
checkbox input "true"
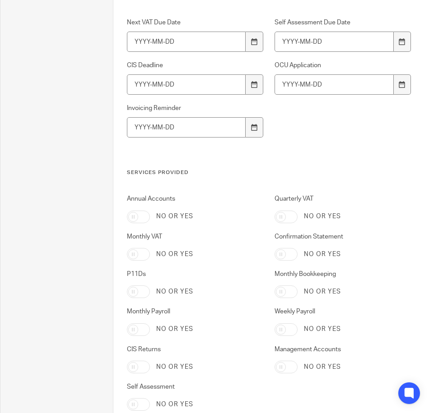
scroll to position [1814, 0]
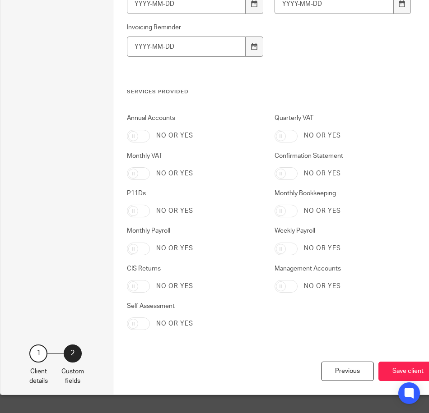
click at [137, 130] on input "Annual Accounts" at bounding box center [138, 136] width 23 height 13
checkbox input "true"
click at [280, 167] on input "Confirmation Statement" at bounding box center [285, 173] width 23 height 13
checkbox input "true"
click at [397, 365] on button "Save client" at bounding box center [407, 371] width 59 height 19
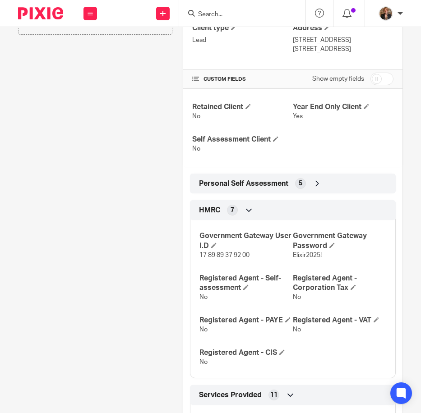
scroll to position [271, 0]
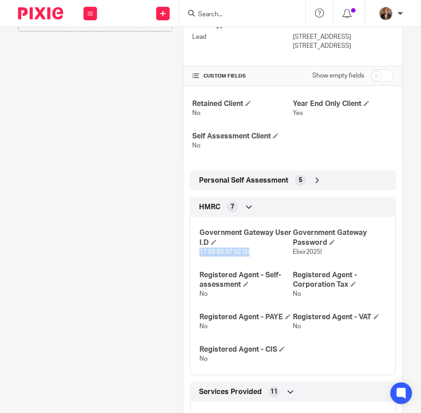
drag, startPoint x: 197, startPoint y: 251, endPoint x: 251, endPoint y: 255, distance: 53.9
click at [251, 255] on p "17 89 89 37 92 00" at bounding box center [246, 252] width 93 height 9
copy span "17 89 89 37 92 00"
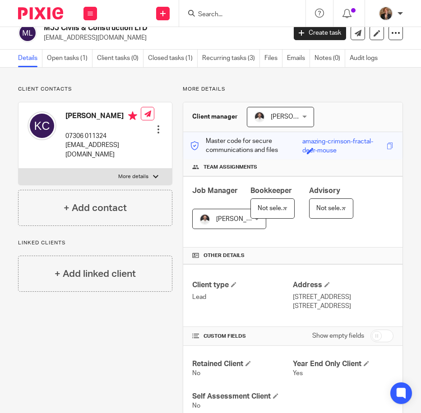
scroll to position [0, 0]
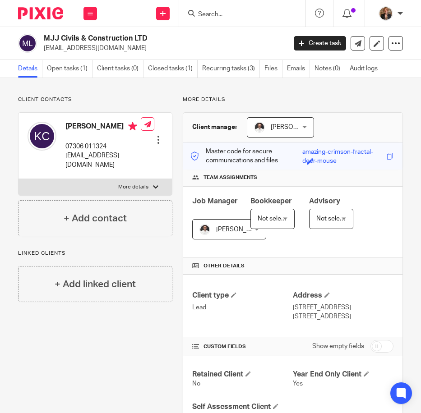
click at [132, 184] on p "More details" at bounding box center [133, 187] width 30 height 7
click at [19, 179] on input "More details" at bounding box center [18, 179] width 0 height 0
checkbox input "true"
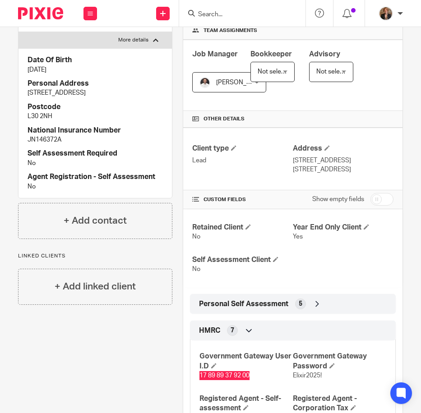
scroll to position [121, 0]
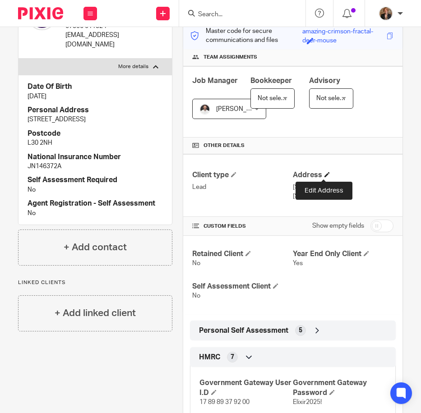
click at [325, 177] on span at bounding box center [327, 174] width 5 height 5
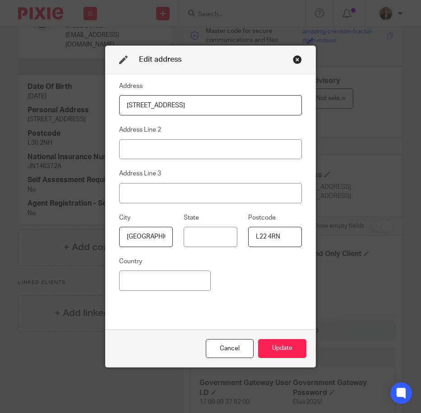
click at [293, 64] on div "Close this dialog window" at bounding box center [297, 59] width 9 height 9
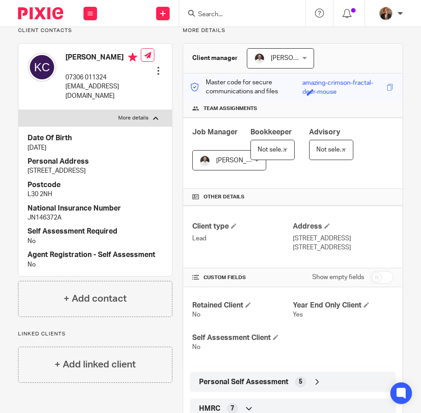
scroll to position [30, 0]
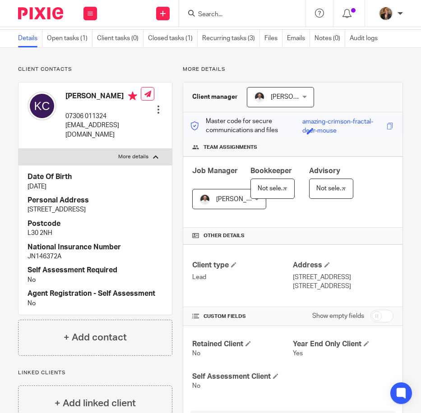
click at [158, 107] on div at bounding box center [158, 109] width 9 height 9
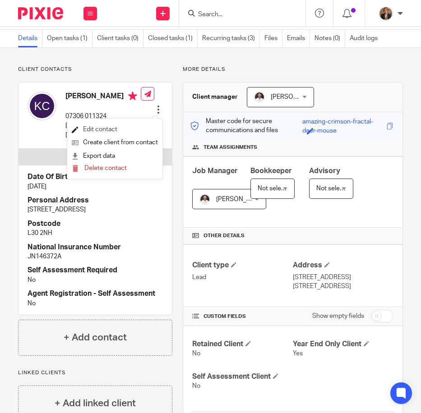
click at [133, 127] on link "Edit contact" at bounding box center [115, 129] width 86 height 13
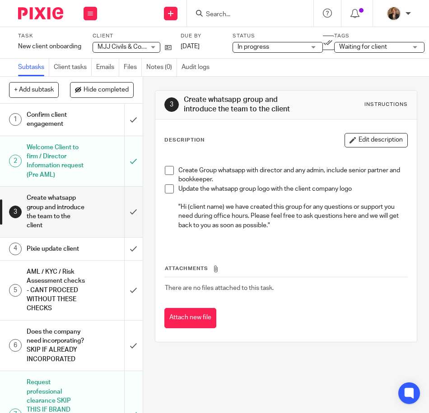
click at [65, 249] on h1 "Pixie update client" at bounding box center [56, 249] width 59 height 14
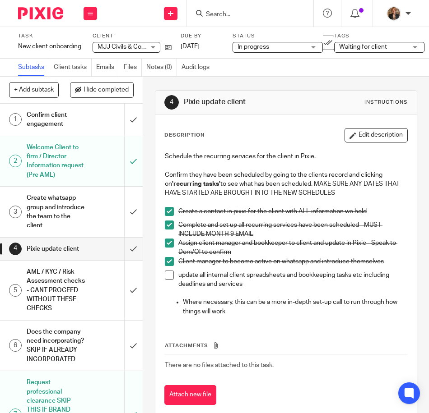
click at [53, 298] on h1 "AML / KYC / Risk Assessment checks - CANT PROCEED WITHOUT THESE CHECKS" at bounding box center [56, 290] width 59 height 51
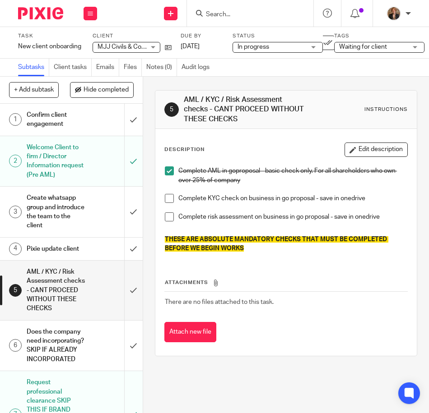
click at [74, 206] on h1 "Create whatsapp group and introduce the team to the client" at bounding box center [56, 211] width 59 height 41
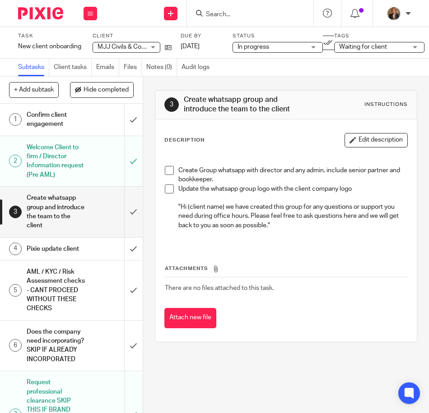
click at [165, 170] on span at bounding box center [169, 170] width 9 height 9
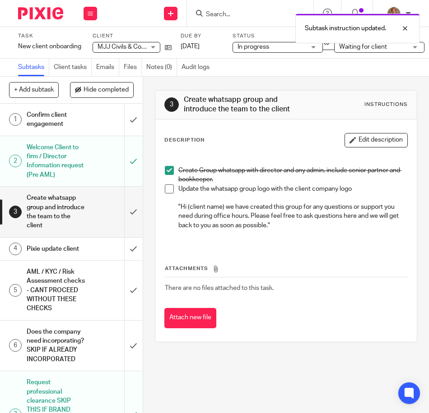
click at [168, 192] on span at bounding box center [169, 189] width 9 height 9
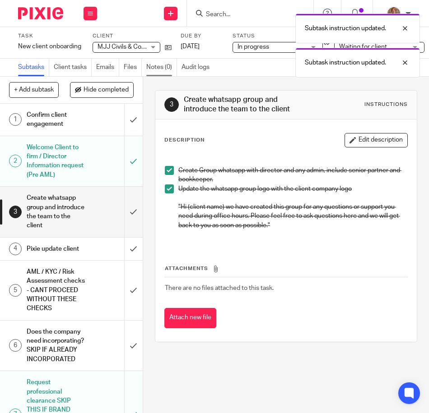
click at [163, 69] on link "Notes (0)" at bounding box center [161, 68] width 31 height 18
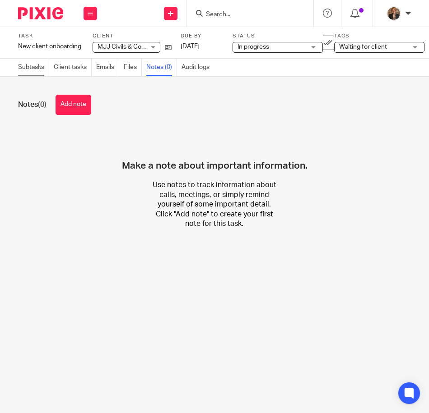
click at [33, 68] on link "Subtasks" at bounding box center [33, 68] width 31 height 18
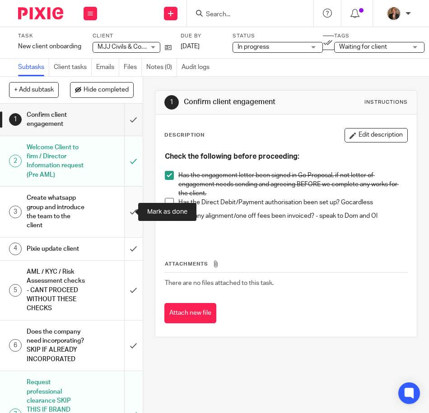
click at [124, 210] on input "submit" at bounding box center [71, 212] width 143 height 50
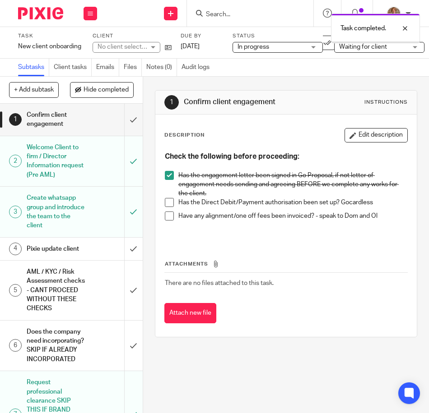
click at [77, 213] on h1 "Create whatsapp group and introduce the team to the client" at bounding box center [56, 211] width 59 height 41
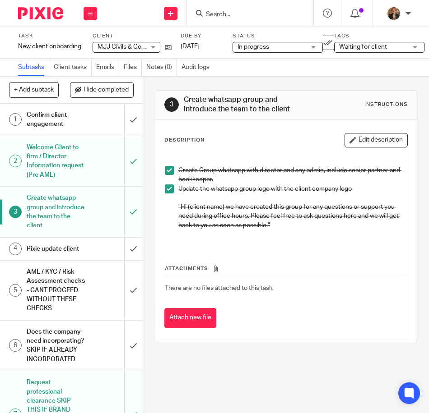
click at [93, 256] on div "Pixie update client" at bounding box center [71, 249] width 88 height 14
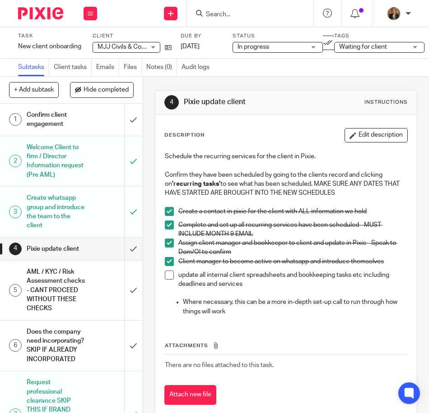
click at [82, 306] on div "AML / KYC / Risk Assessment checks - CANT PROCEED WITHOUT THESE CHECKS" at bounding box center [71, 290] width 88 height 51
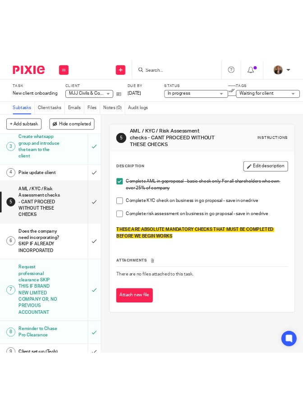
scroll to position [159, 0]
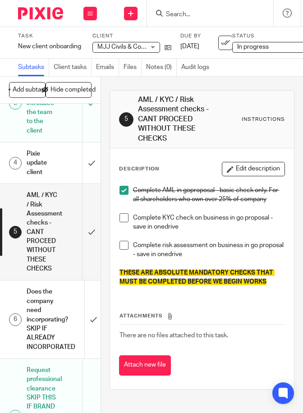
click at [56, 346] on h1 "Does the company need incorporating? SKIP IF ALREADY INCORPORATED" at bounding box center [43, 319] width 32 height 69
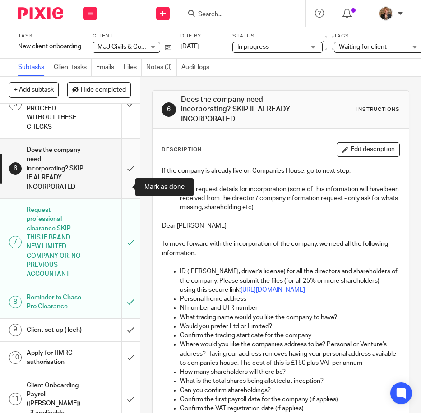
click at [122, 187] on input "submit" at bounding box center [70, 169] width 140 height 60
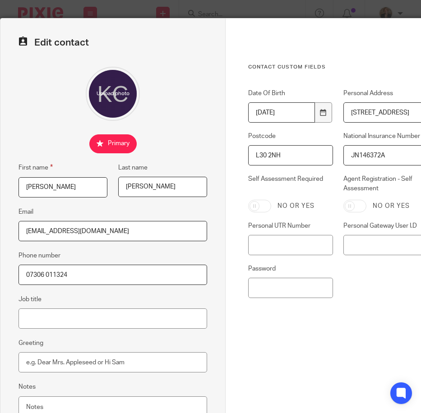
scroll to position [0, 37]
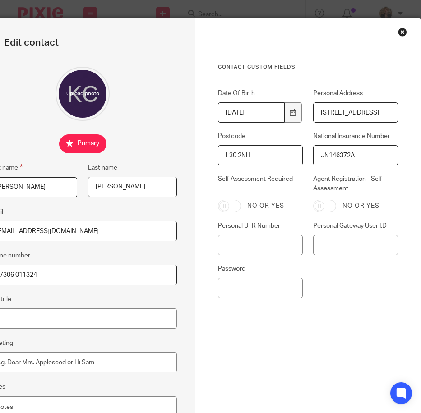
drag, startPoint x: 351, startPoint y: 113, endPoint x: 487, endPoint y: 125, distance: 136.9
click at [421, 125] on html "Work Email Clients Team Reports Work Email Clients Team Reports Settings Send n…" at bounding box center [210, 206] width 421 height 413
type input "55 Glenwyllin Road"
drag, startPoint x: 253, startPoint y: 163, endPoint x: 132, endPoint y: 153, distance: 121.8
click at [155, 153] on form "Edit contact First name Kevin Last name Clarkson Email kevclarkson21@gmail.com …" at bounding box center [195, 238] width 450 height 438
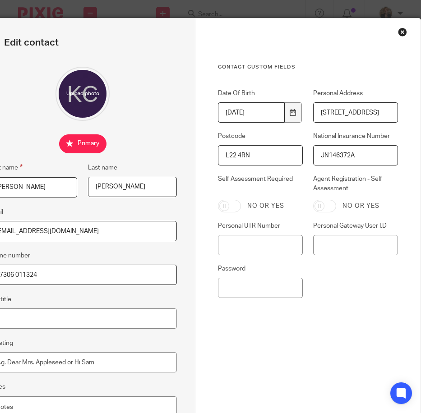
type input "L22 4RN"
click at [352, 339] on div "Contact Custom fields Date Of Birth 1991-10-30 Personal Address 55 Glenwyllin R…" at bounding box center [308, 212] width 180 height 297
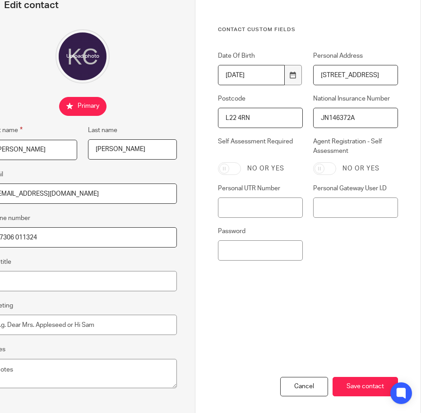
scroll to position [69, 37]
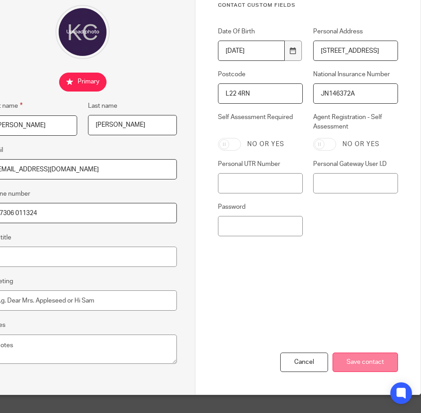
click at [359, 353] on input "Save contact" at bounding box center [365, 362] width 65 height 19
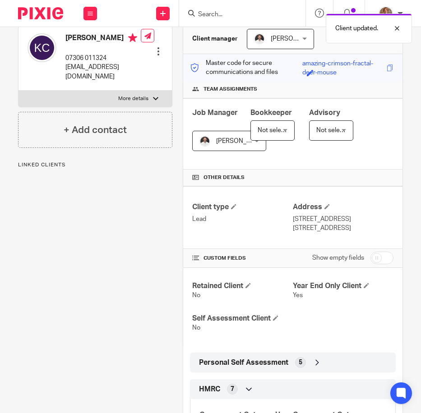
scroll to position [90, 0]
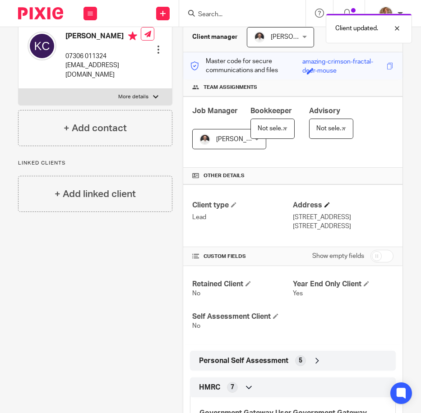
click at [320, 204] on h4 "Address" at bounding box center [343, 205] width 101 height 9
click at [325, 207] on span at bounding box center [327, 204] width 5 height 5
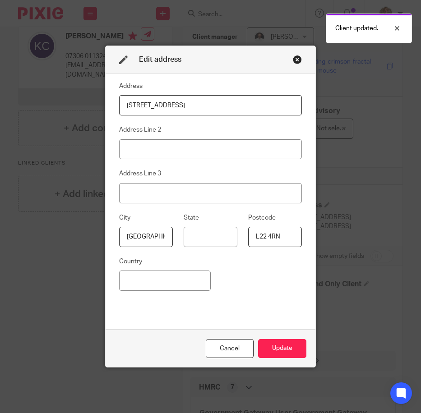
drag, startPoint x: 227, startPoint y: 108, endPoint x: -2, endPoint y: 28, distance: 242.5
click at [0, 28] on html "Work Email Clients Team Reports Work Email Clients Team Reports Settings Send n…" at bounding box center [210, 206] width 421 height 413
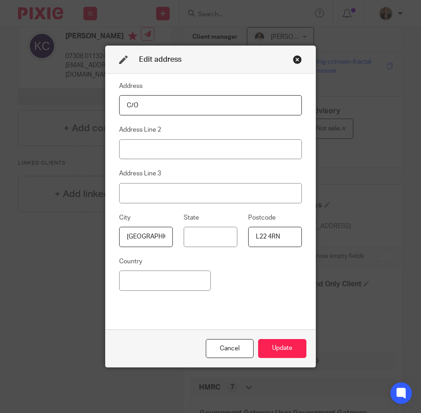
type input "C/O Venture Finance Management"
type input "Suite 304, Cotton Exchange, Old Hall Street"
type input "United Kingdom"
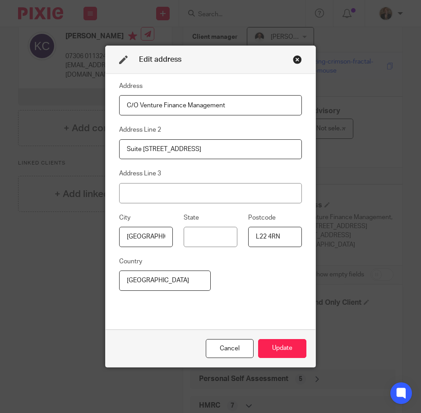
click at [149, 155] on input "Suite 304, Cotton Exchange, Old Hall Street" at bounding box center [210, 149] width 183 height 20
click at [149, 148] on input "Suite 304, Cotton Exchange, Old Hall Street" at bounding box center [210, 149] width 183 height 20
type input "Suite 101, Cotton Exchange, Old Hall Street"
click at [267, 172] on fieldset "Address Line 3" at bounding box center [210, 185] width 183 height 35
click at [283, 238] on input "L22 4RN" at bounding box center [275, 237] width 54 height 20
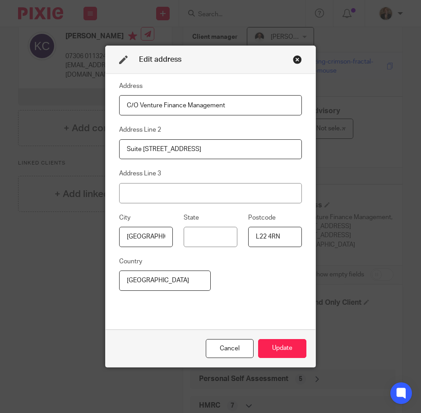
click at [283, 238] on input "L22 4RN" at bounding box center [275, 237] width 54 height 20
type input "L"
type input "L3 9LQ"
click at [293, 347] on button "Update" at bounding box center [282, 348] width 48 height 19
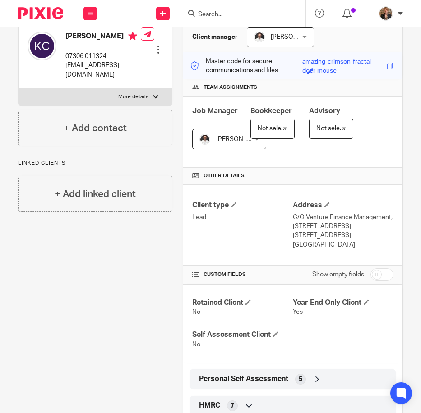
click at [120, 96] on p "More details" at bounding box center [133, 96] width 30 height 7
click at [19, 89] on input "More details" at bounding box center [18, 88] width 0 height 0
checkbox input "true"
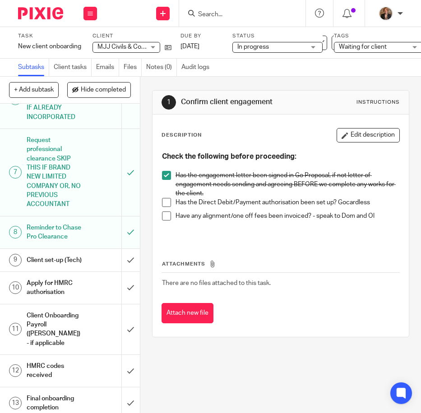
scroll to position [241, 0]
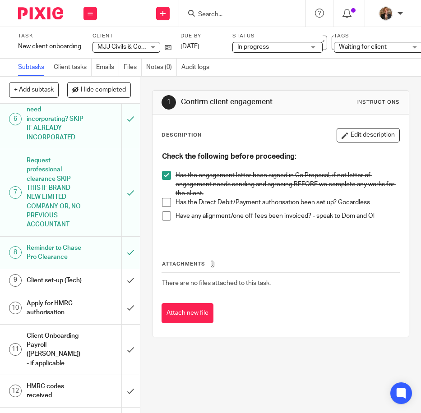
click at [88, 288] on div "Client set-up (Tech)" at bounding box center [70, 281] width 86 height 14
